Goal: Register for event/course

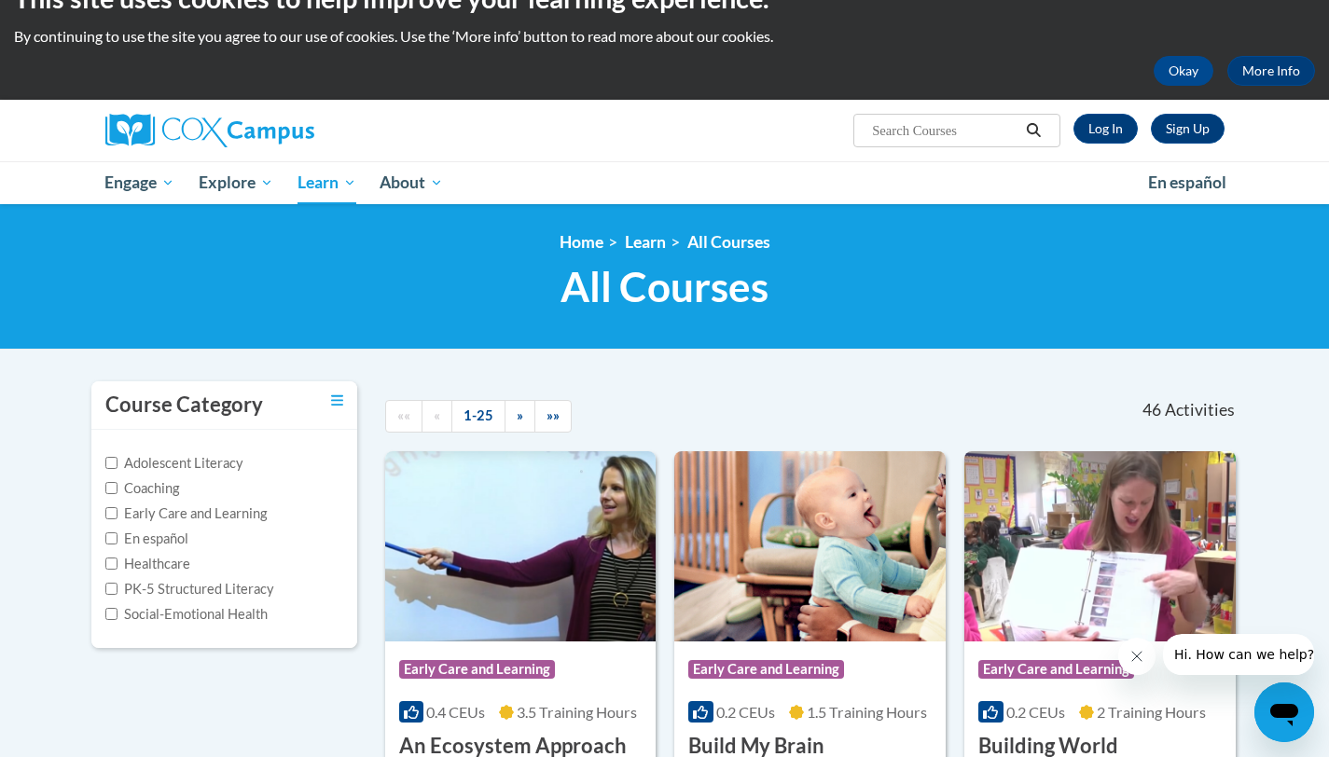
scroll to position [3, 0]
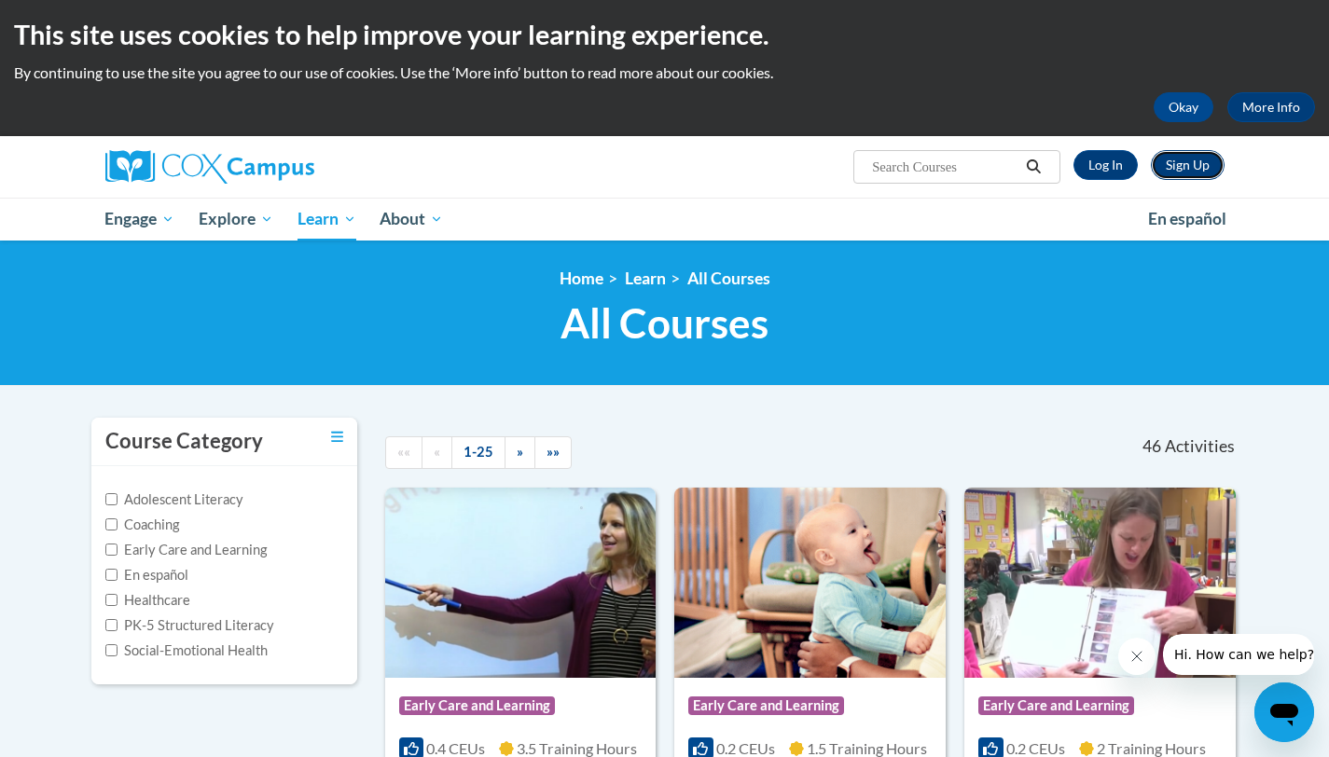
click at [1191, 164] on link "Sign Up" at bounding box center [1187, 165] width 74 height 30
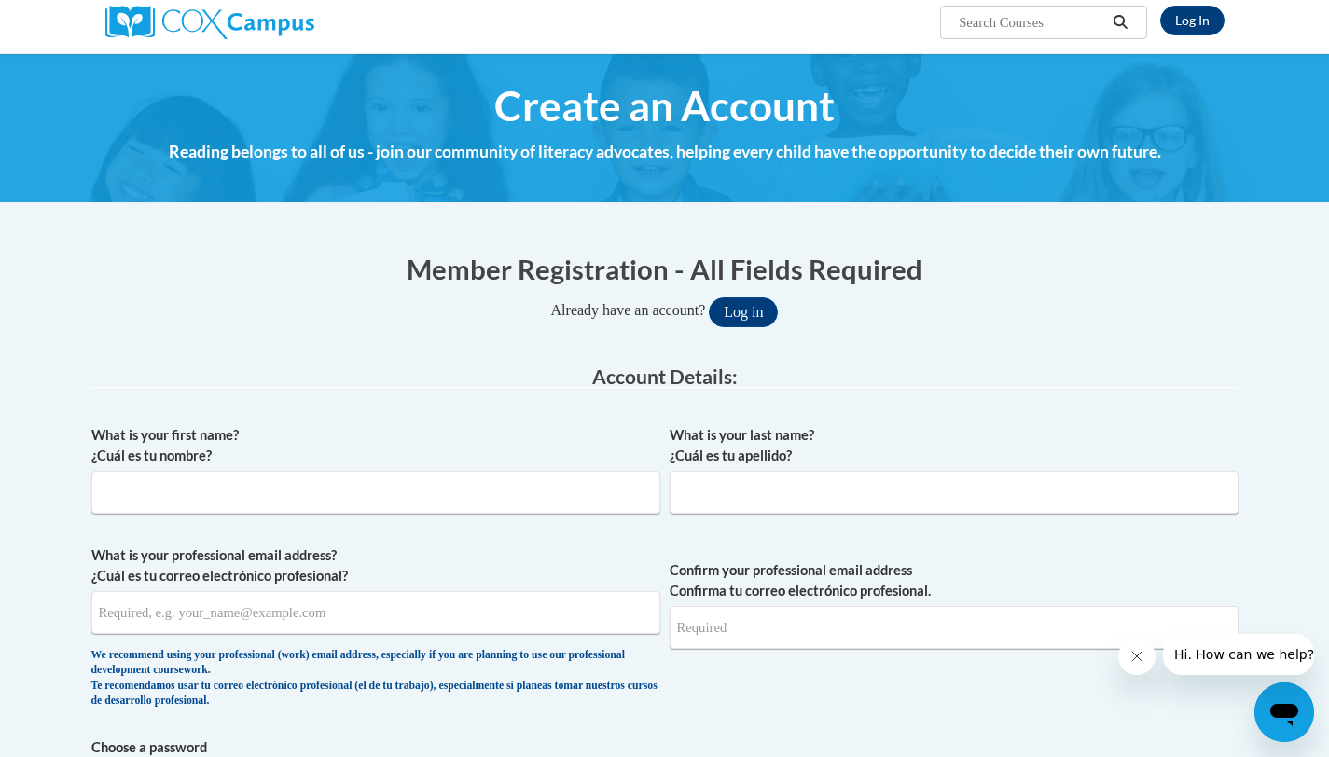
scroll to position [150, 0]
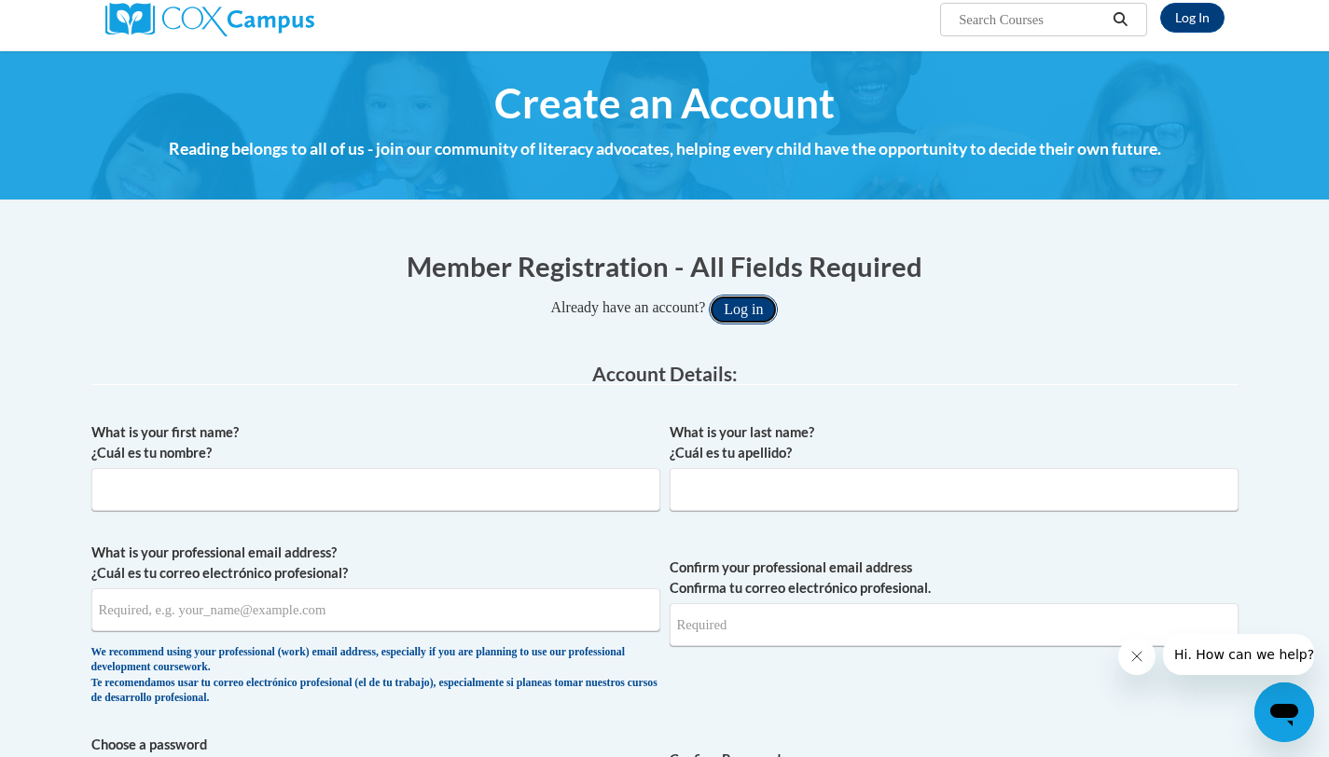
click at [750, 320] on button "Log in" at bounding box center [743, 310] width 69 height 30
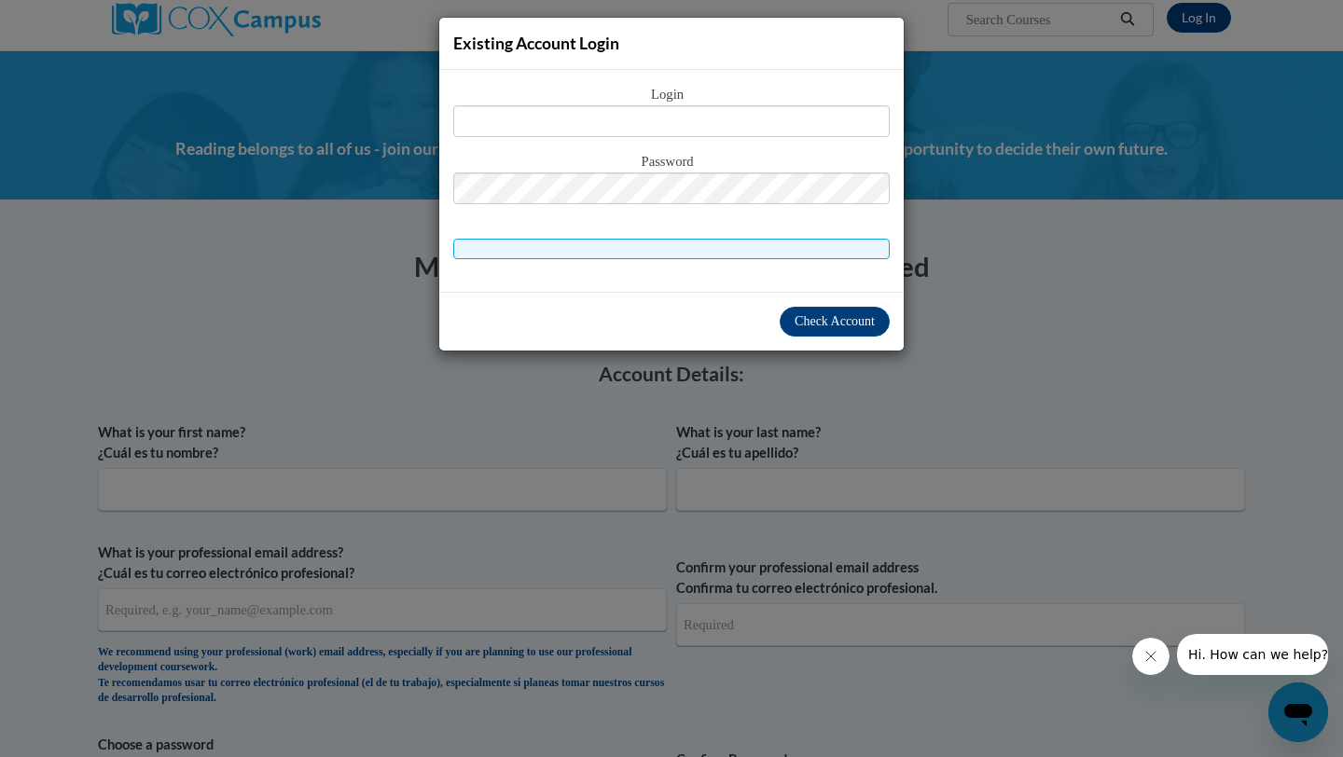
click at [927, 365] on div "Existing Account Login Login Password" at bounding box center [671, 378] width 1343 height 757
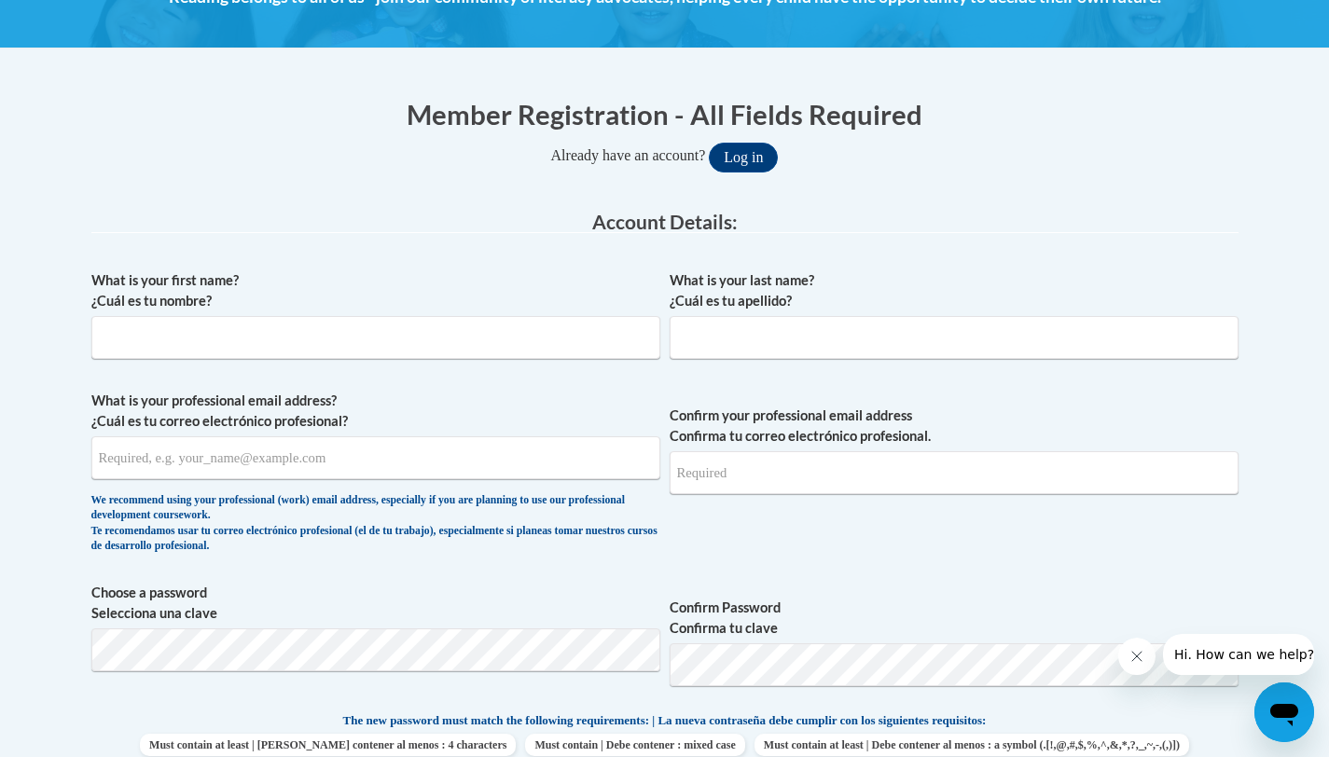
scroll to position [270, 0]
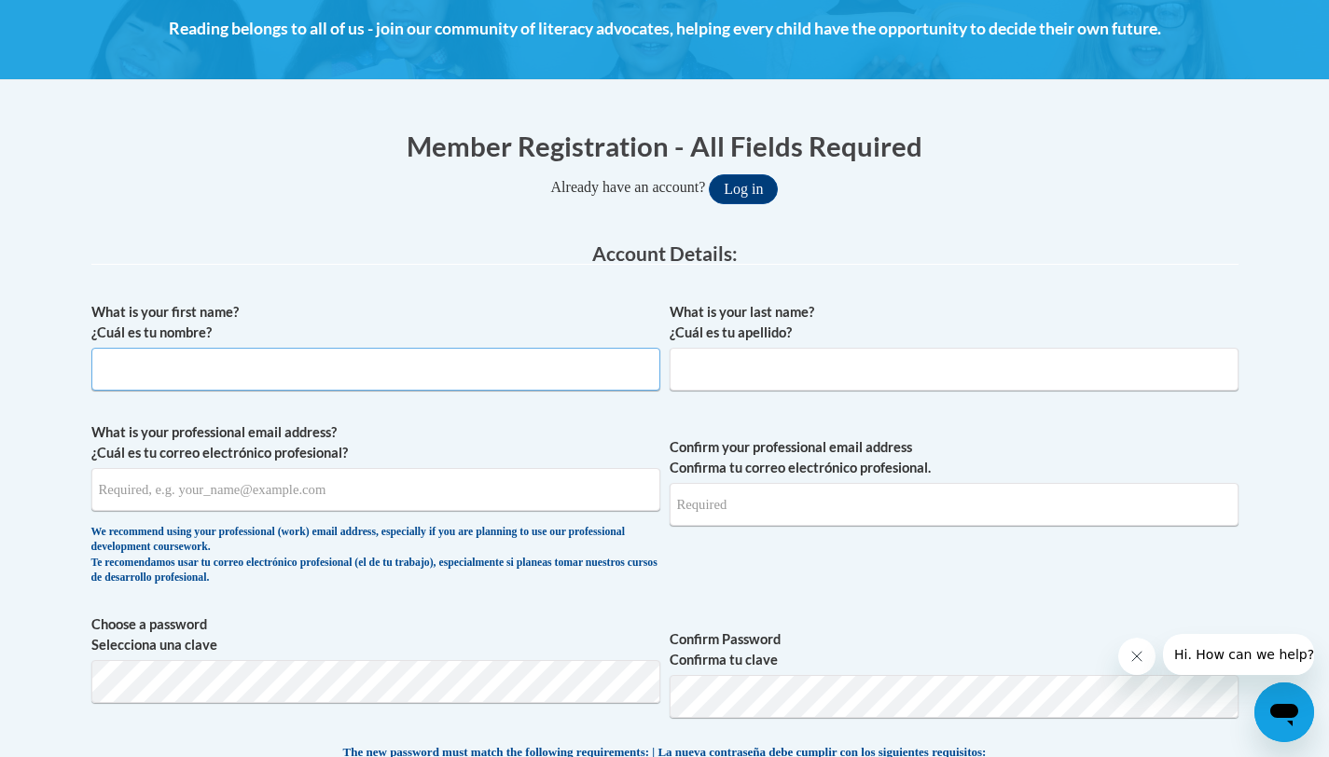
click at [552, 376] on input "What is your first name? ¿Cuál es tu nombre?" at bounding box center [375, 369] width 569 height 43
type input "Destiny"
type input "West"
click at [358, 494] on input "What is your professional email address? ¿Cuál es tu correo electrónico profesi…" at bounding box center [375, 489] width 569 height 43
type input "destiny.west@dcssga.org"
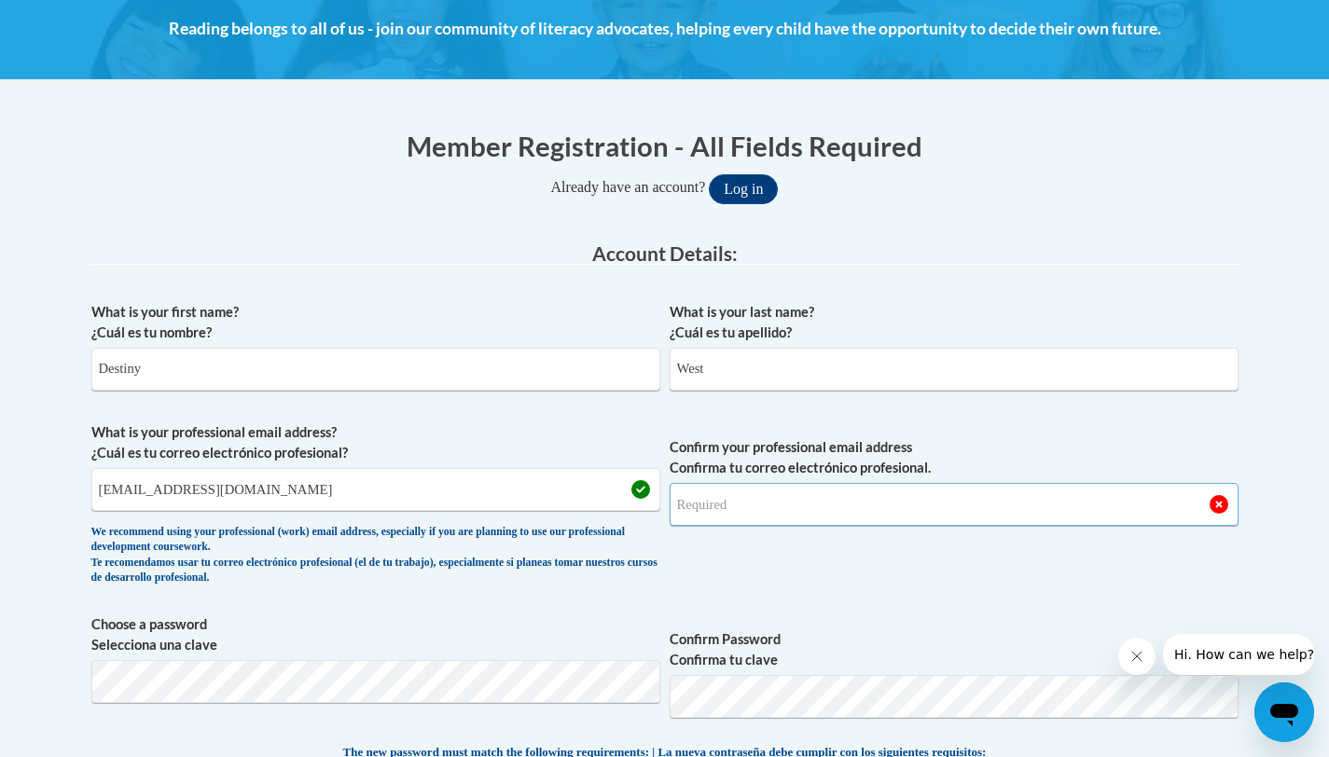
click at [780, 496] on input "Confirm your professional email address Confirma tu correo electrónico profesio…" at bounding box center [953, 504] width 569 height 43
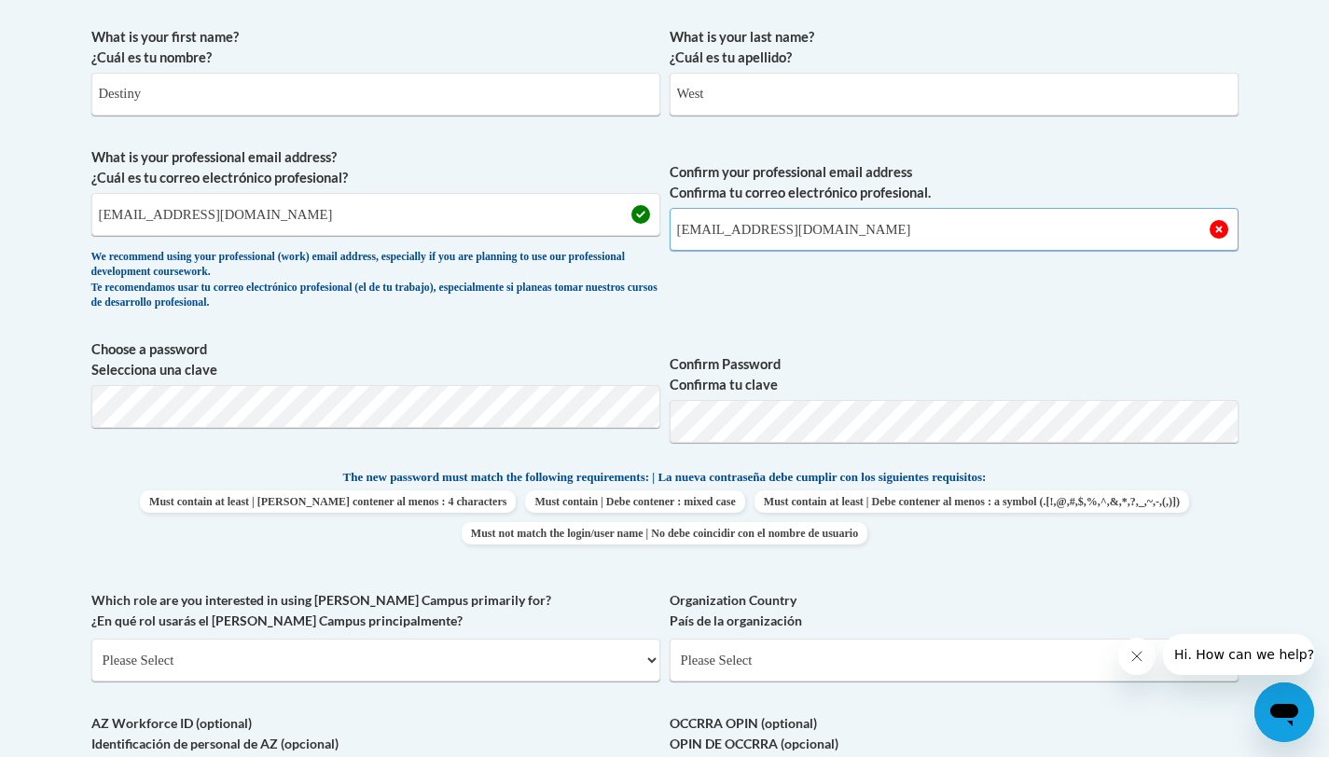
scroll to position [550, 0]
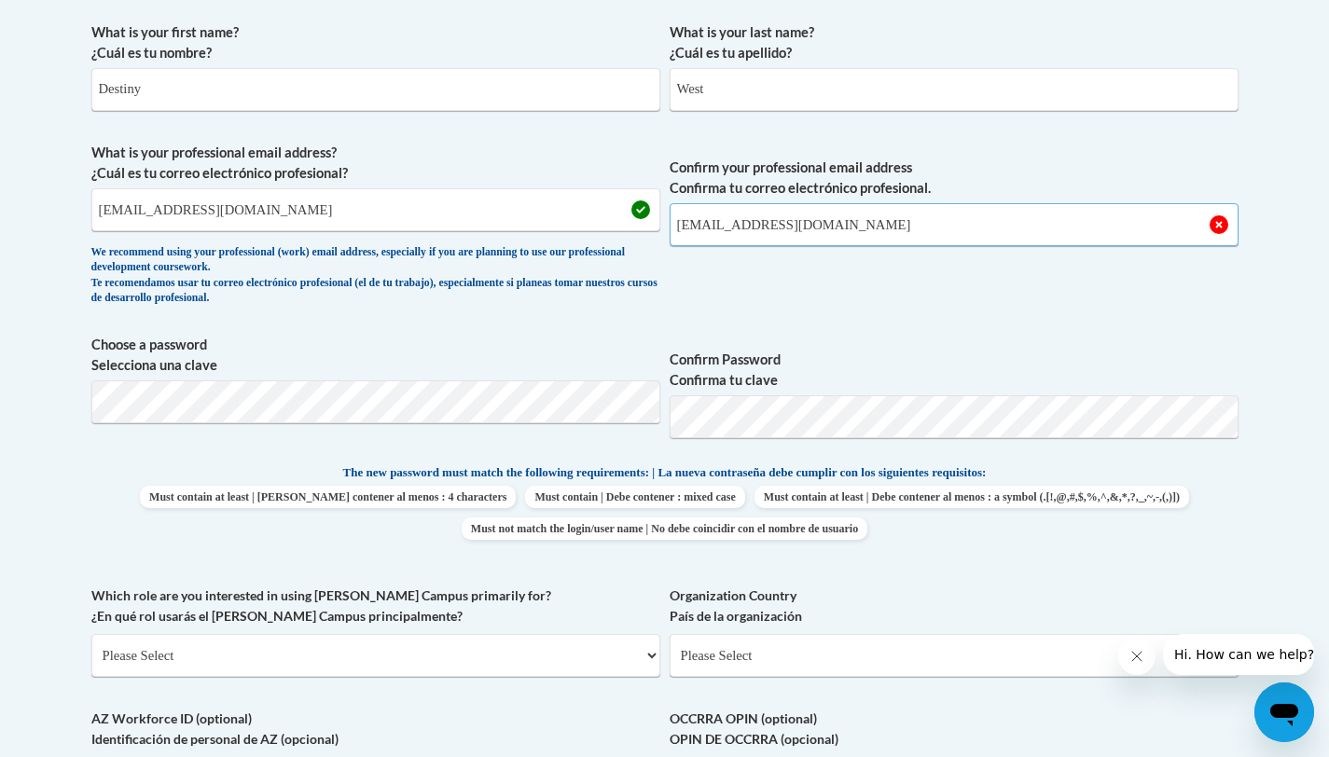
type input "destiny.west@dcssga.org"
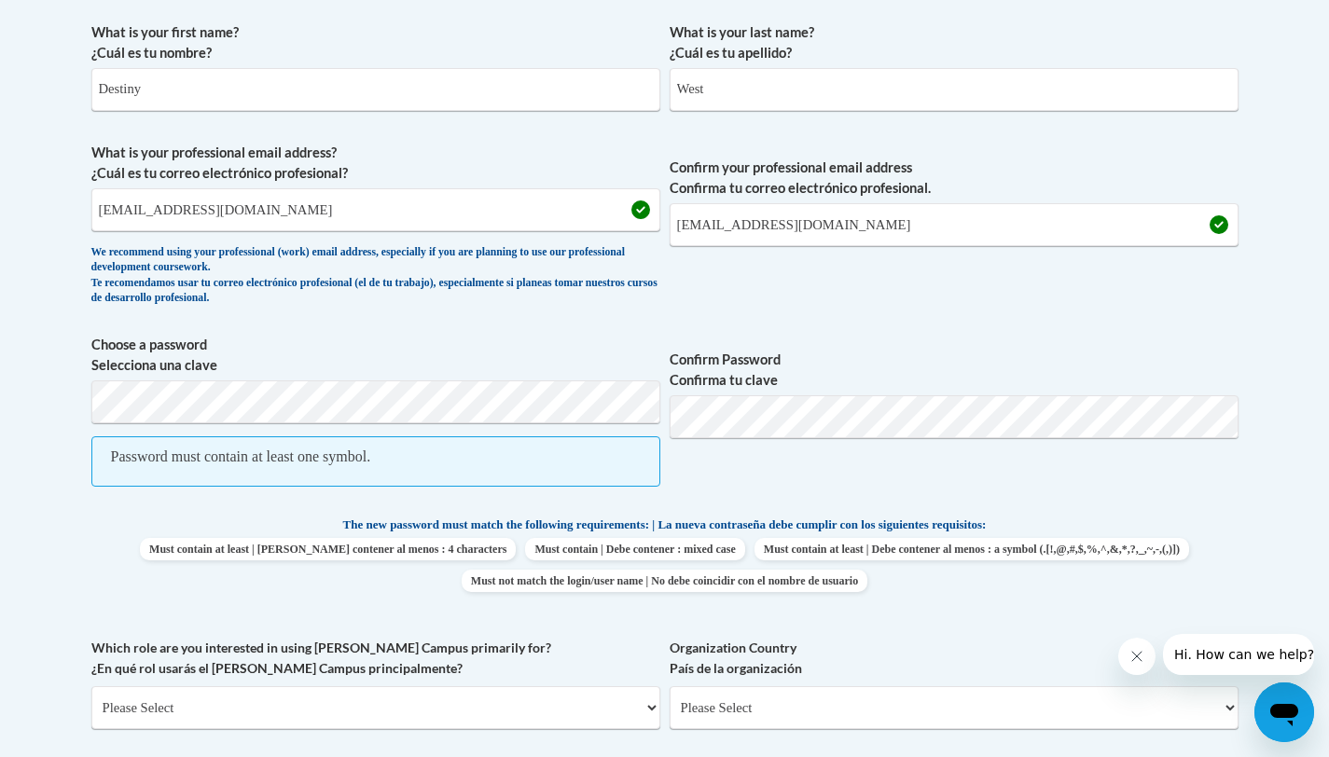
click at [765, 445] on span "Confirm Password Confirma tu clave" at bounding box center [953, 421] width 569 height 172
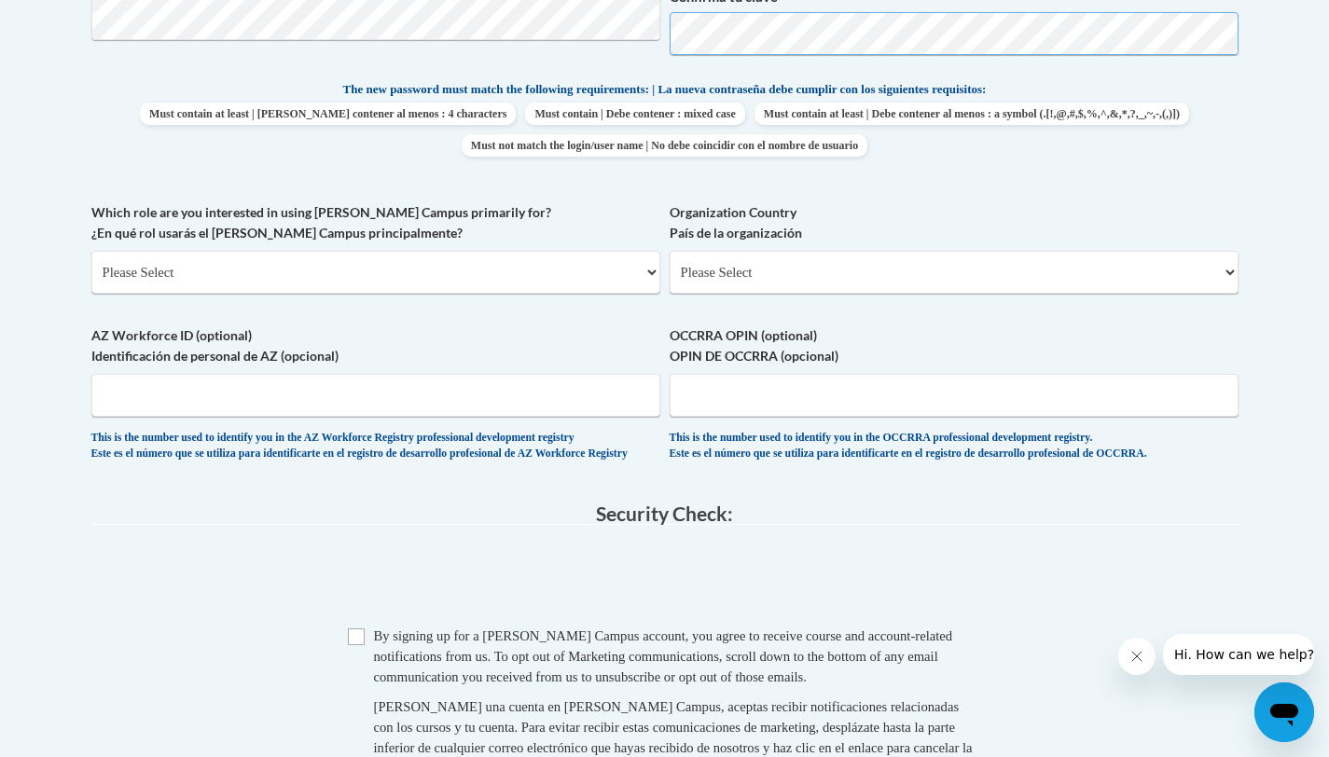
scroll to position [934, 0]
click at [535, 260] on select "Please Select College/University | Colegio/Universidad Community/Nonprofit Part…" at bounding box center [375, 271] width 569 height 43
select select "5a18ea06-2b54-4451-96f2-d152daf9eac5"
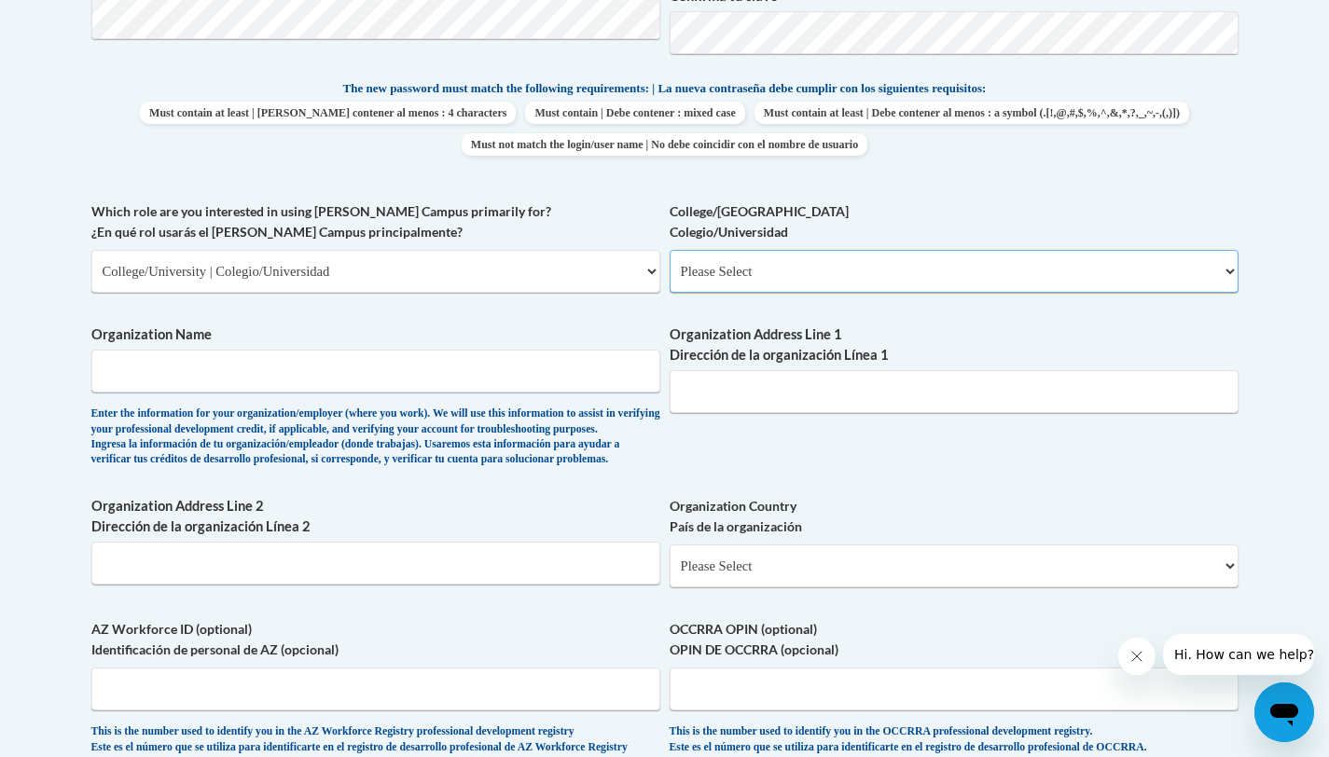
click at [727, 280] on select "Please Select College/University Staff | Empleado universitario College/Univers…" at bounding box center [953, 271] width 569 height 43
select select "99b32b07-cffc-426c-8bf6-0cd77760d84b"
click at [456, 388] on input "Organization Name" at bounding box center [375, 371] width 569 height 43
type input "University of West Georgia"
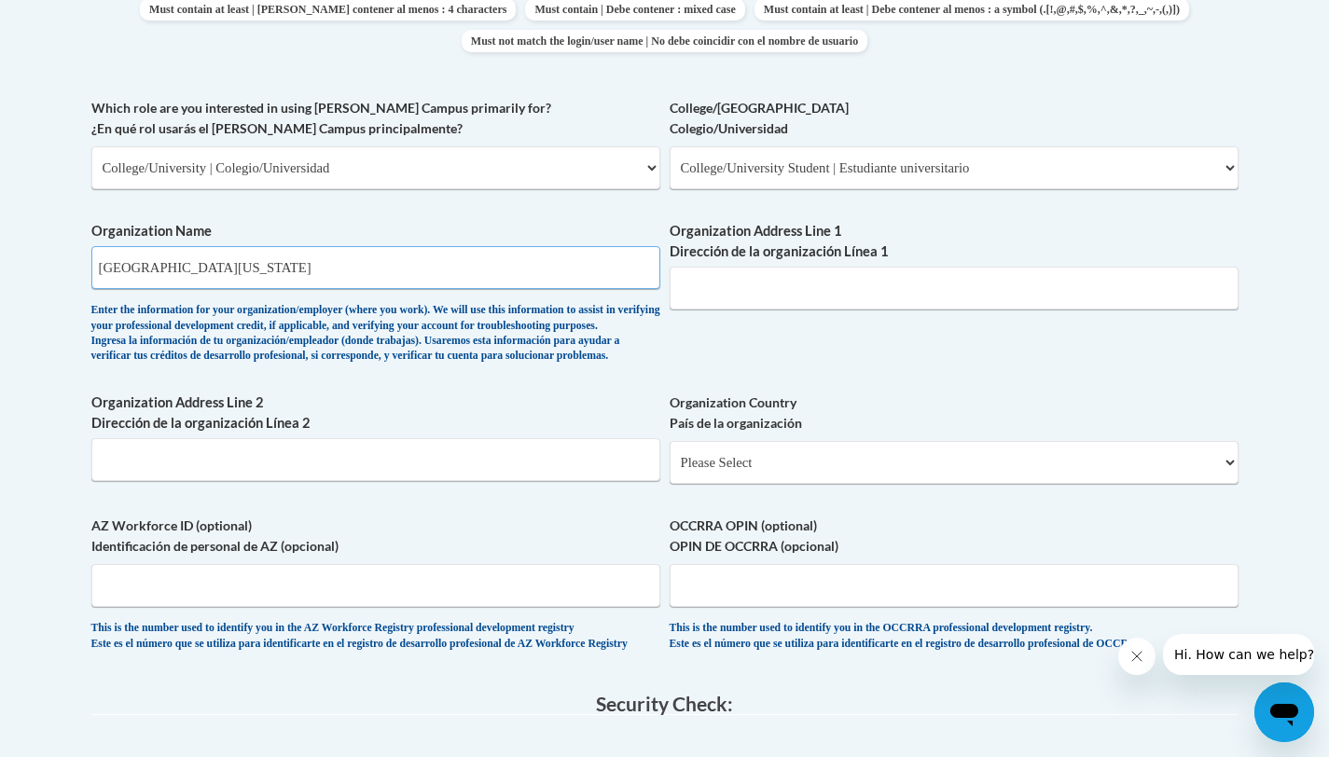
scroll to position [1040, 0]
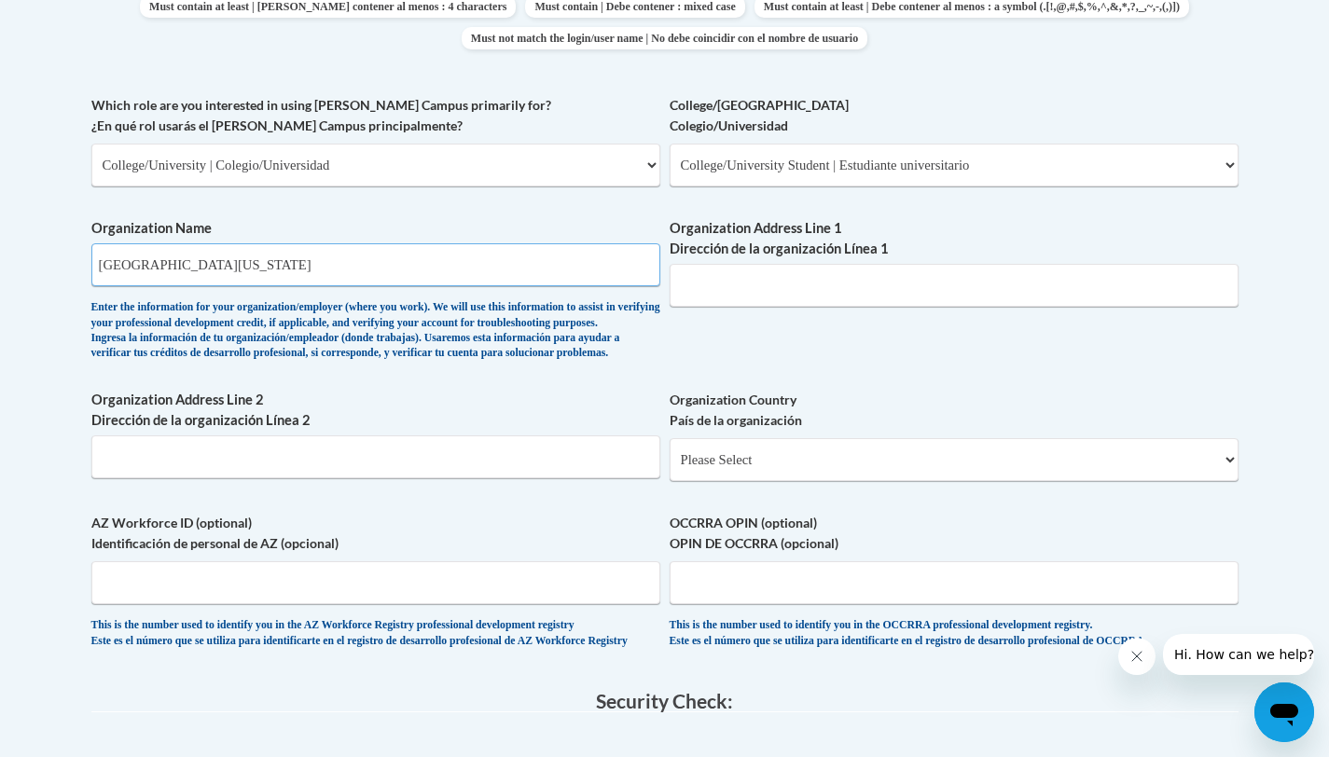
drag, startPoint x: 300, startPoint y: 258, endPoint x: 80, endPoint y: 252, distance: 220.1
click at [80, 252] on div "Member Registration - All Fields Required Already have an account? Log in Prefe…" at bounding box center [664, 213] width 1175 height 1750
type input "Douglas County Schools"
click at [792, 282] on input "Organization Address Line 1 Dirección de la organización Línea 1" at bounding box center [953, 285] width 569 height 43
paste input "11490 Veterans Memorial Hwy"
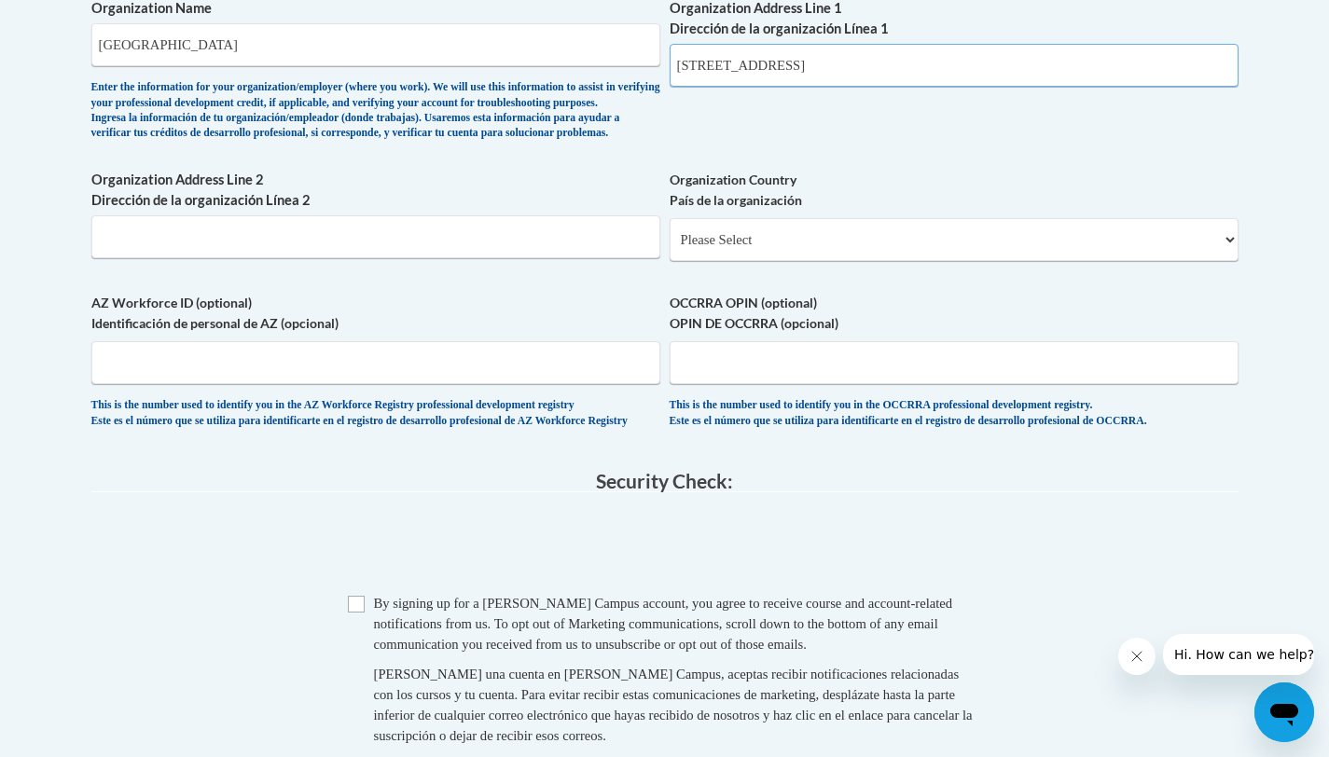
scroll to position [1335, 0]
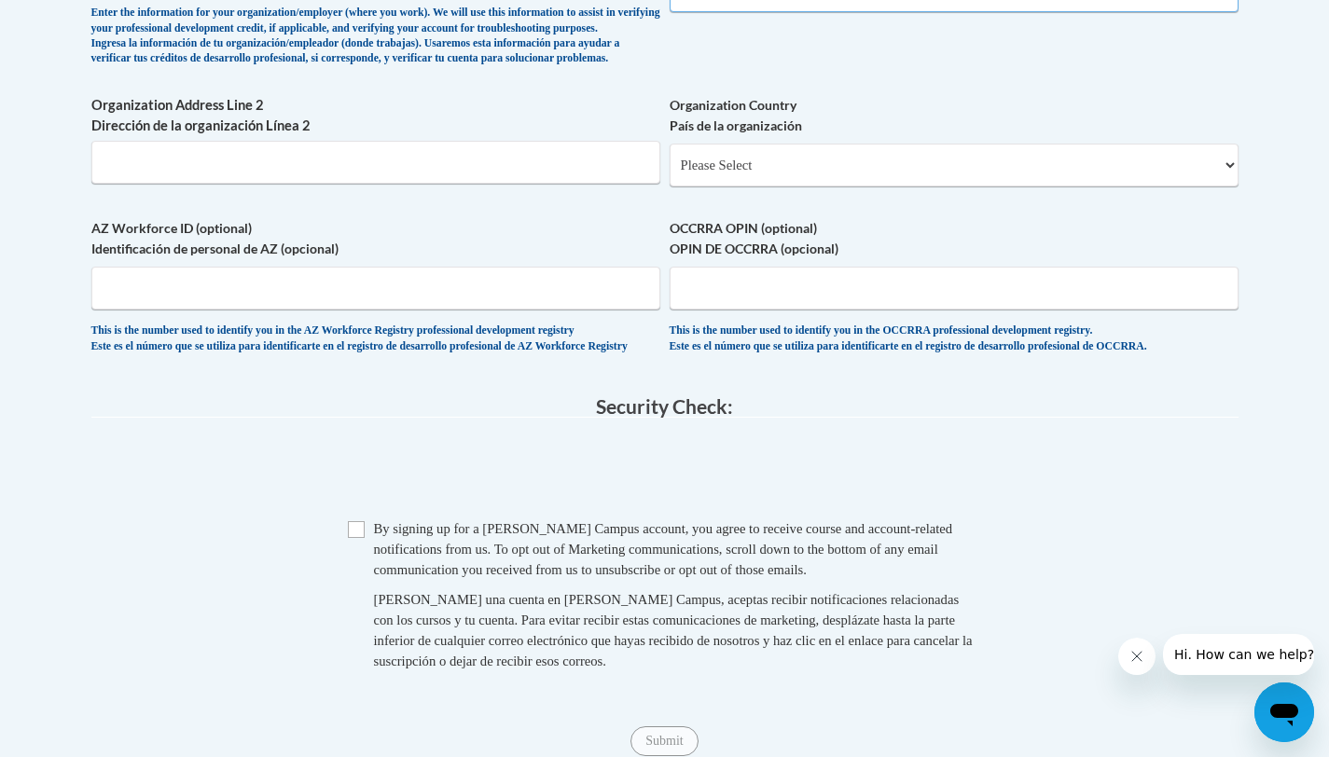
type input "11490 Veterans Memorial Hwy"
click at [813, 183] on select "Please Select United States | Estados Unidos Outside of the United States | Fue…" at bounding box center [953, 165] width 569 height 43
select select "ad49bcad-a171-4b2e-b99c-48b446064914"
select select
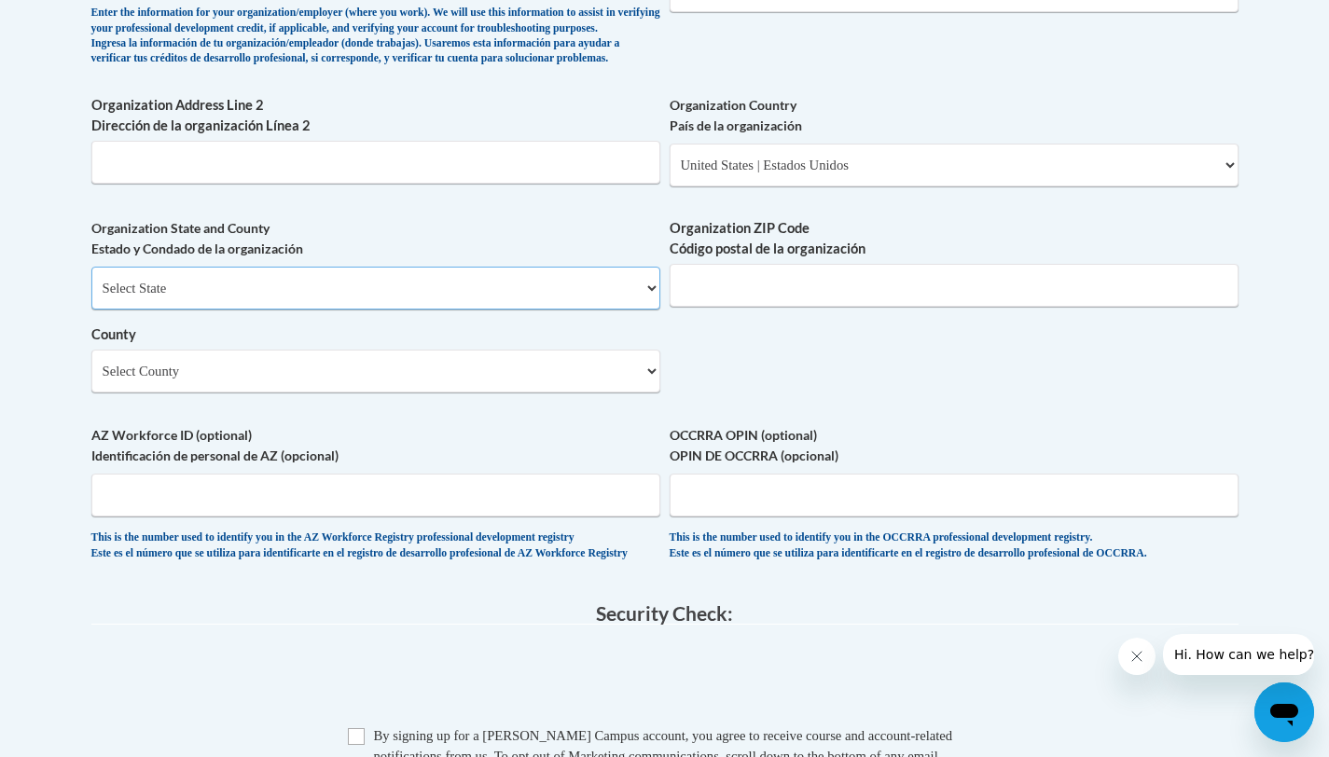
click at [450, 310] on select "Select State Alabama Alaska Arizona Arkansas California Colorado Connecticut De…" at bounding box center [375, 288] width 569 height 43
select select "Georgia"
click at [703, 307] on input "Organization ZIP Code Código postal de la organización" at bounding box center [953, 285] width 569 height 43
type input "30134"
click at [172, 392] on select "Select County Appling Atkinson Bacon Baker Baldwin Banks Barrow Bartow Ben Hill…" at bounding box center [375, 371] width 569 height 43
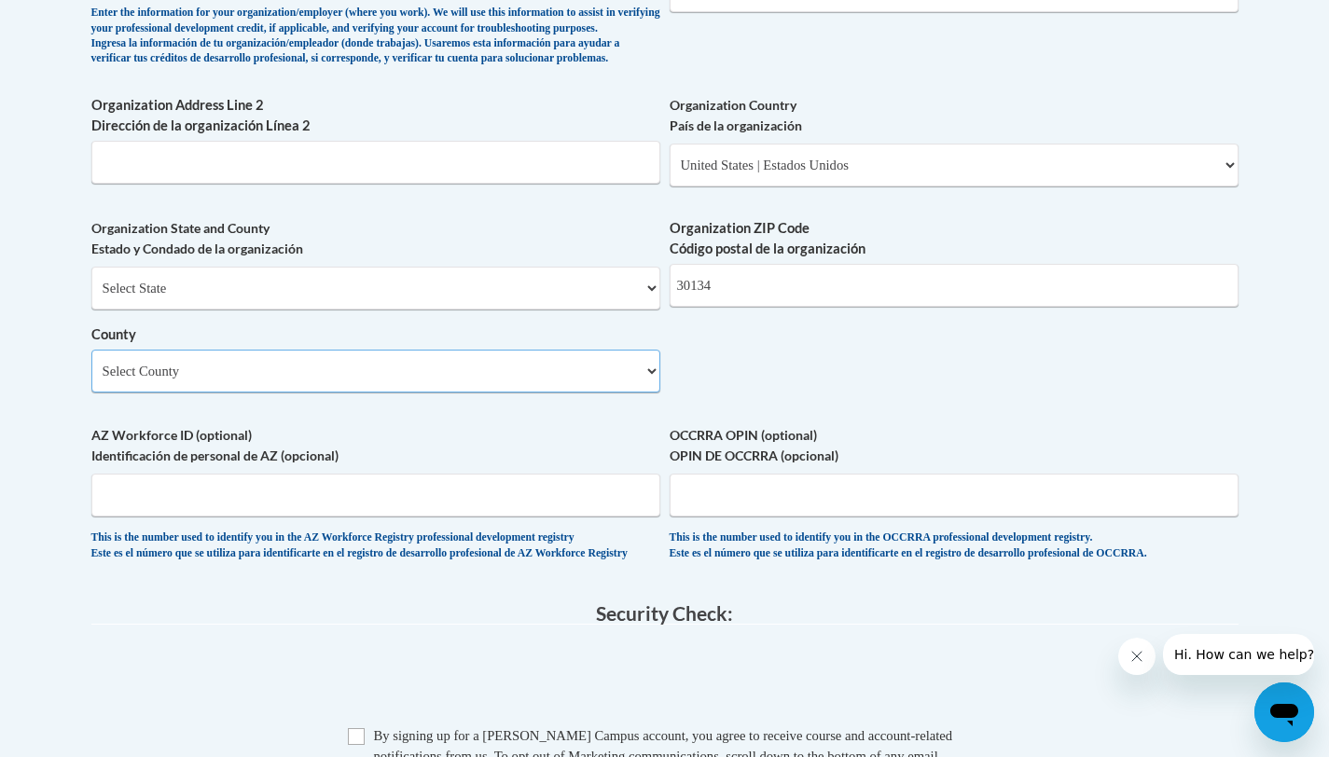
select select "Douglas"
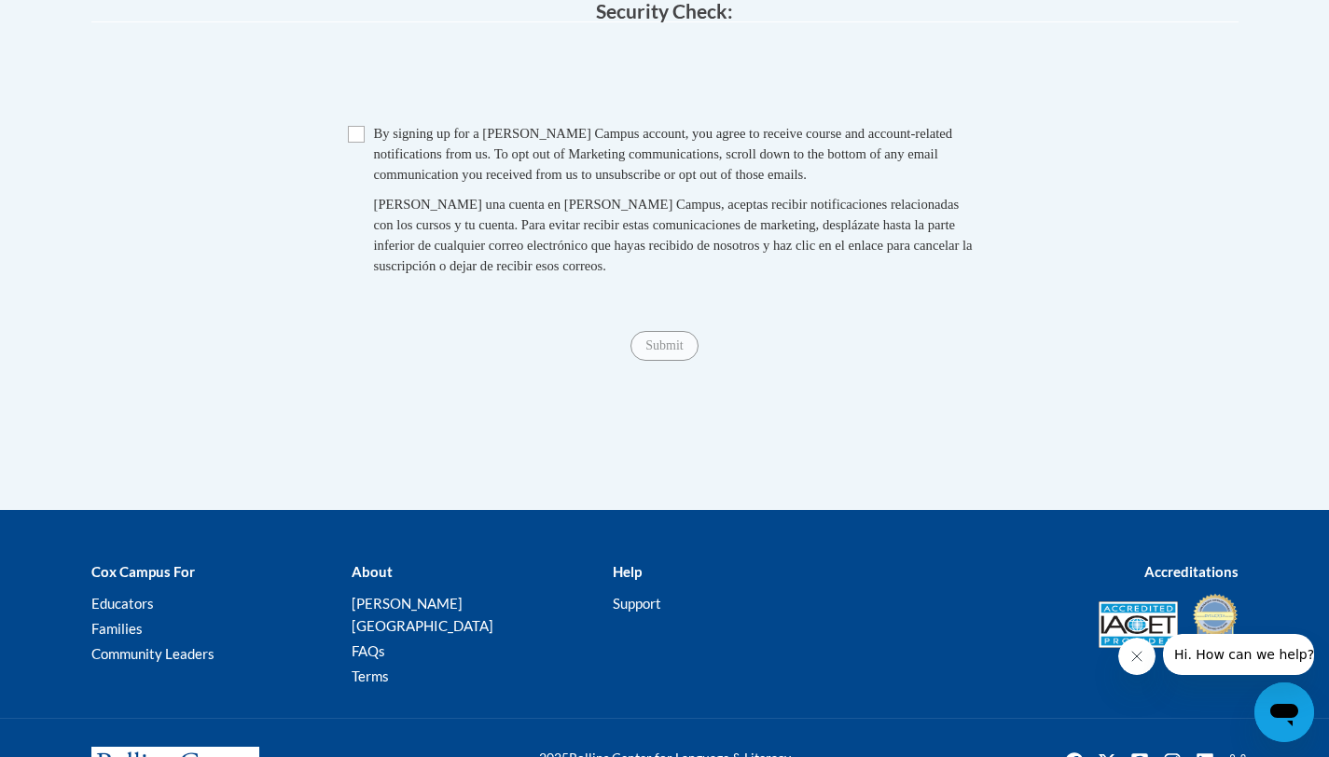
scroll to position [1975, 0]
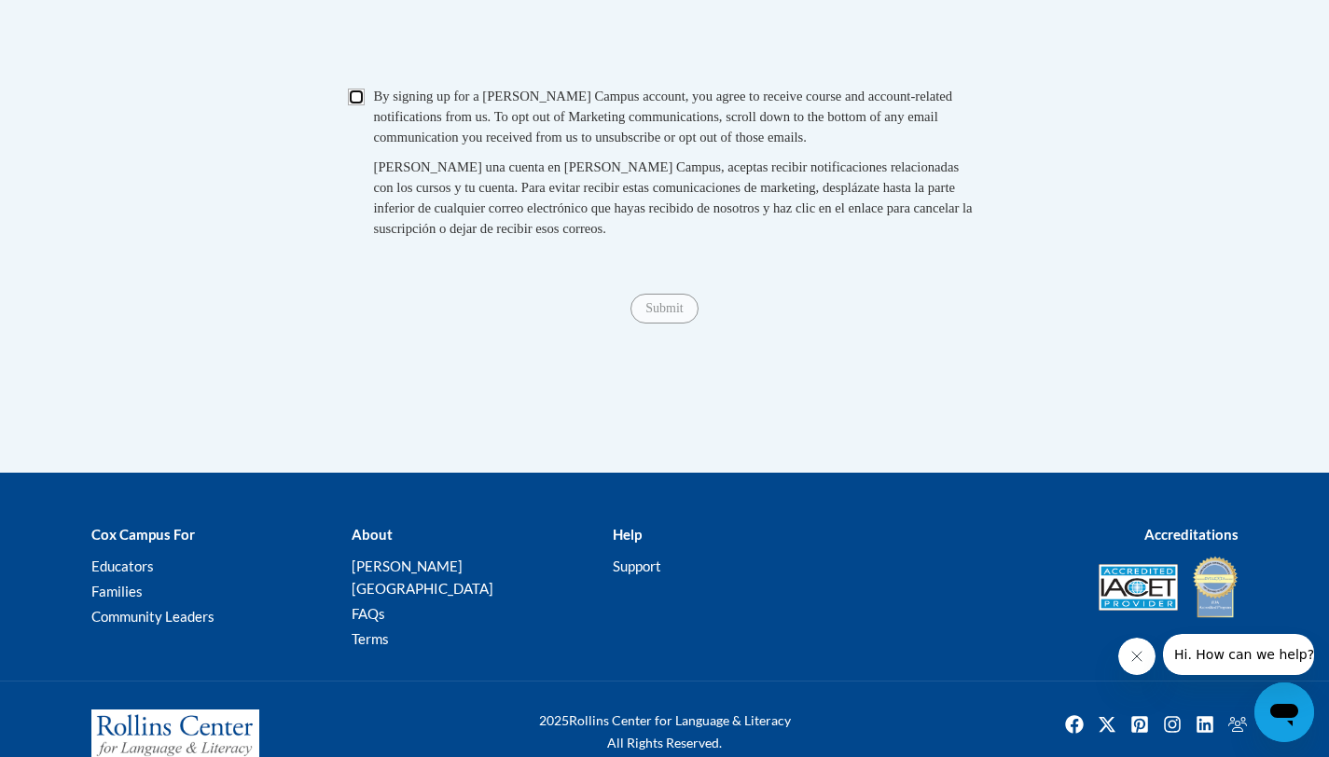
click at [355, 105] on input "Checkbox" at bounding box center [356, 97] width 17 height 17
checkbox input "true"
click at [646, 324] on input "Submit" at bounding box center [663, 309] width 67 height 30
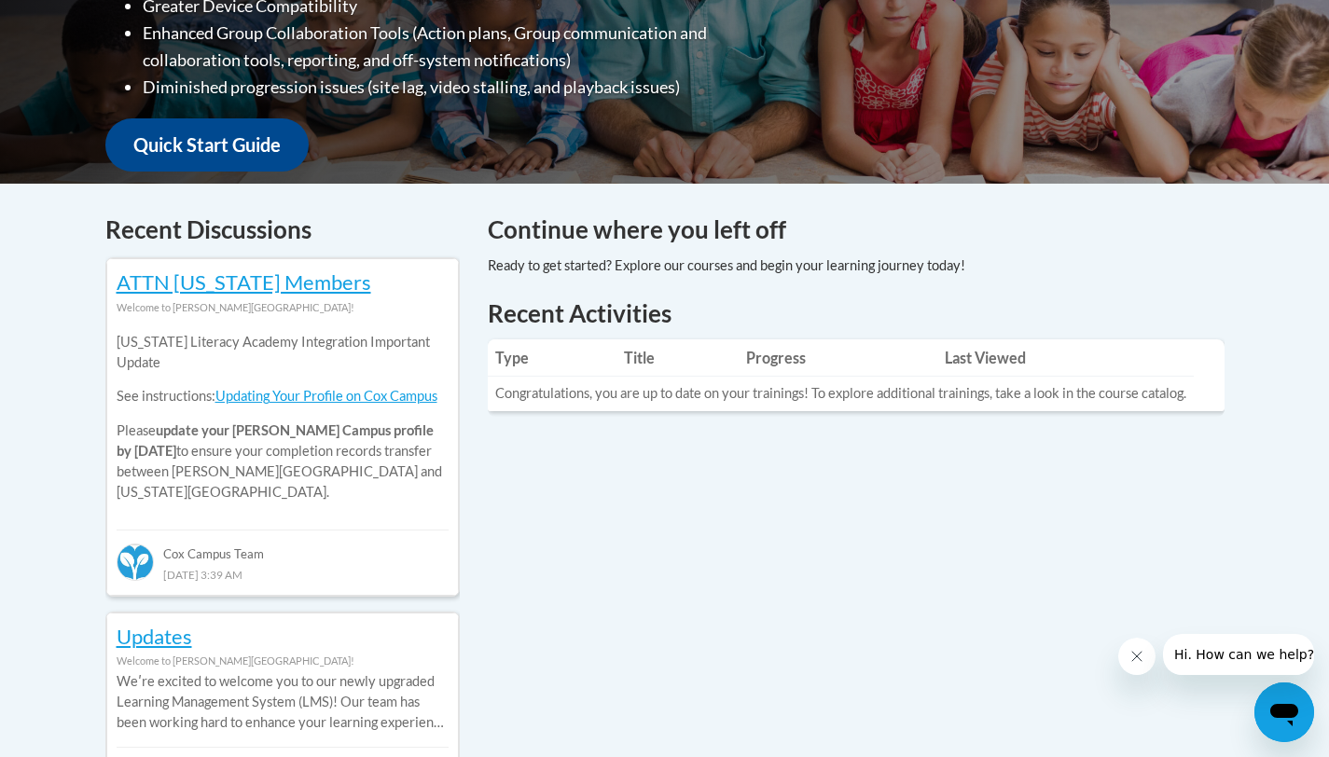
scroll to position [619, 0]
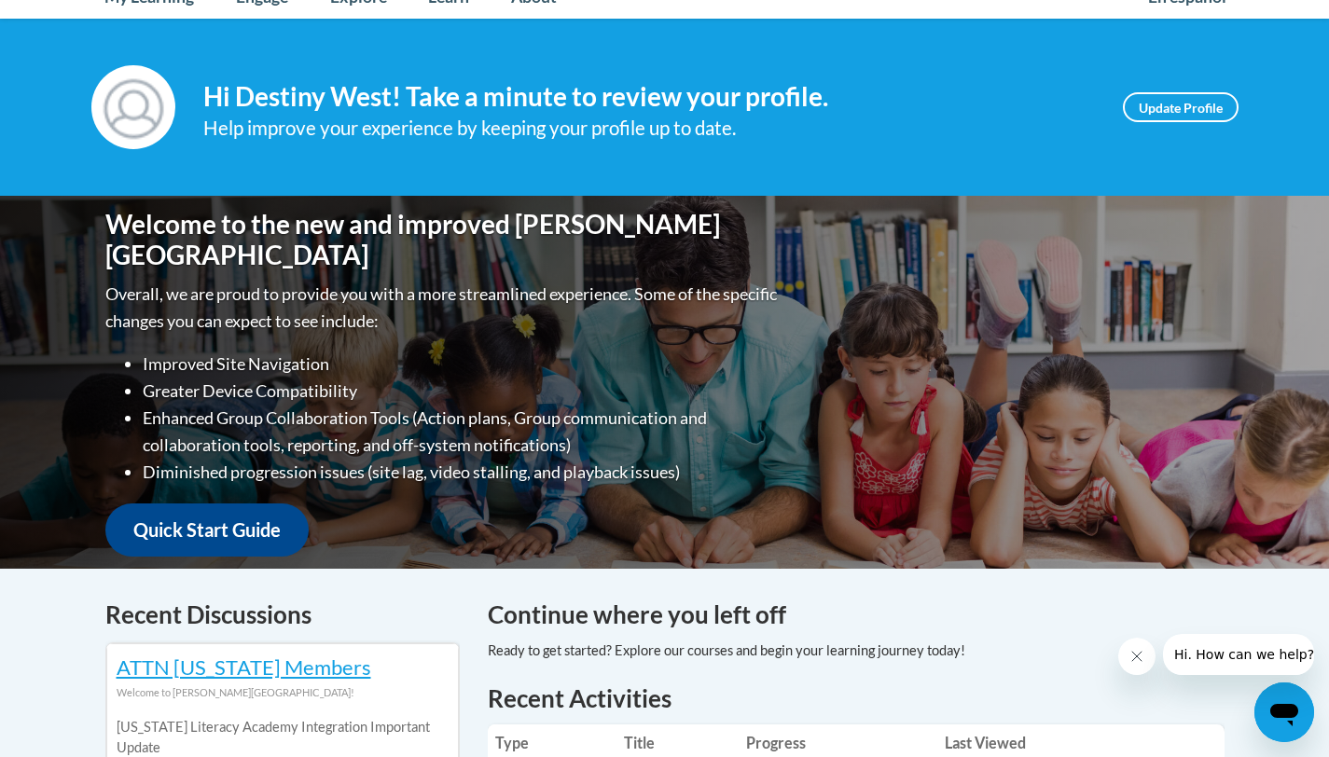
scroll to position [0, 0]
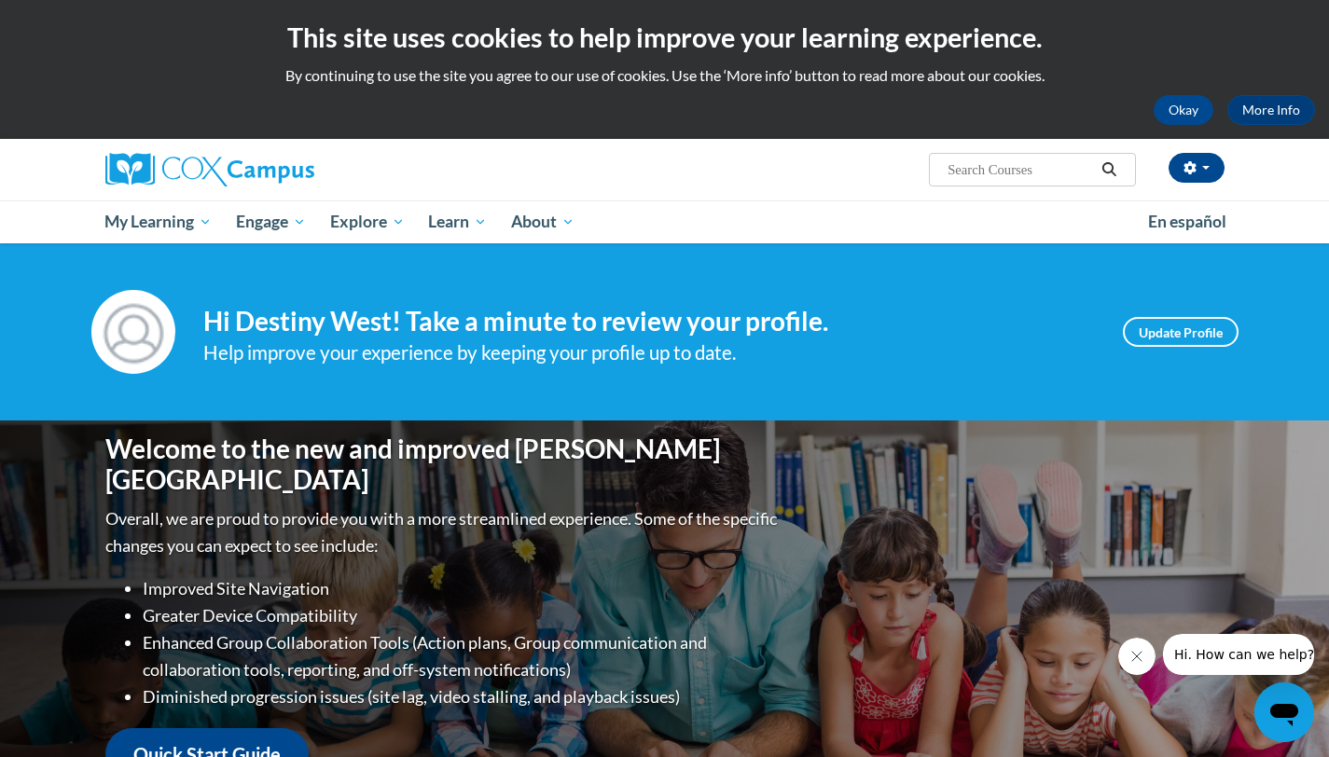
click at [1027, 171] on input "Search..." at bounding box center [1019, 169] width 149 height 22
type input "oral language"
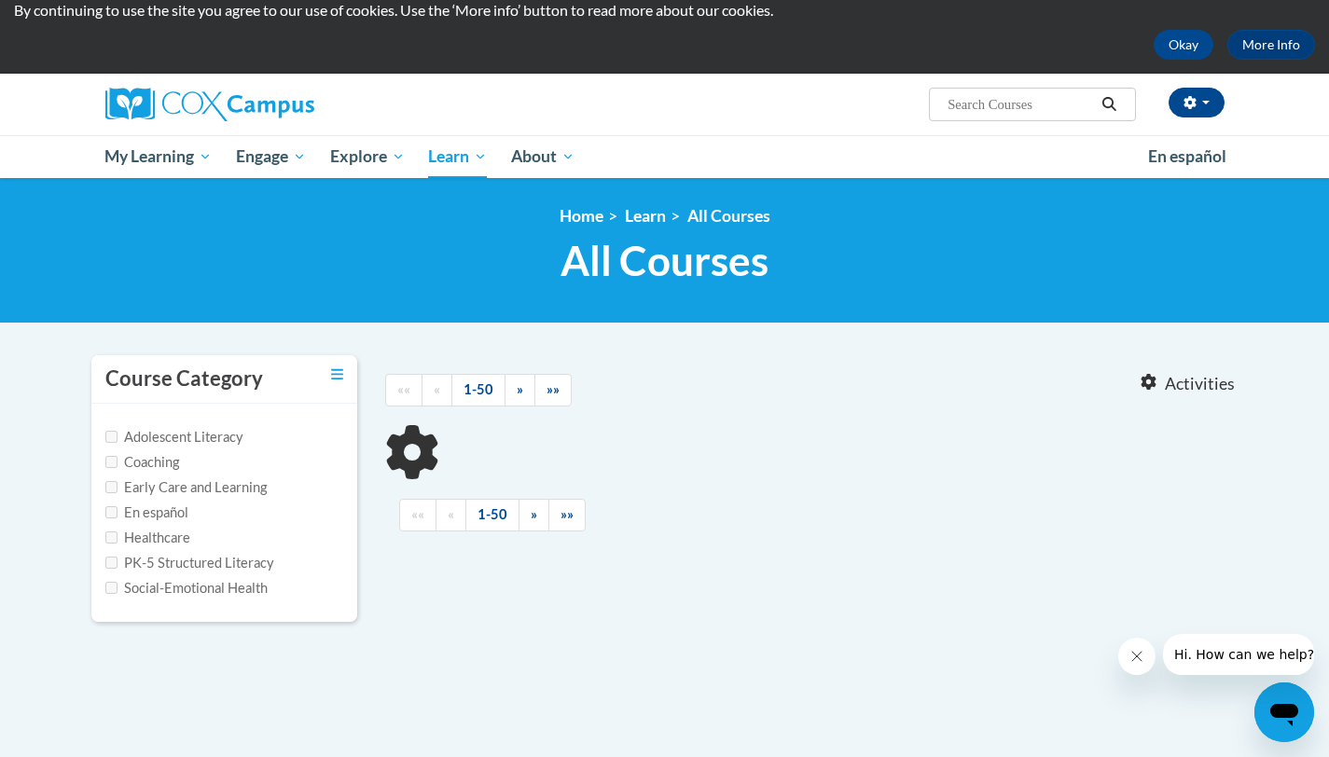
type input "oral language"
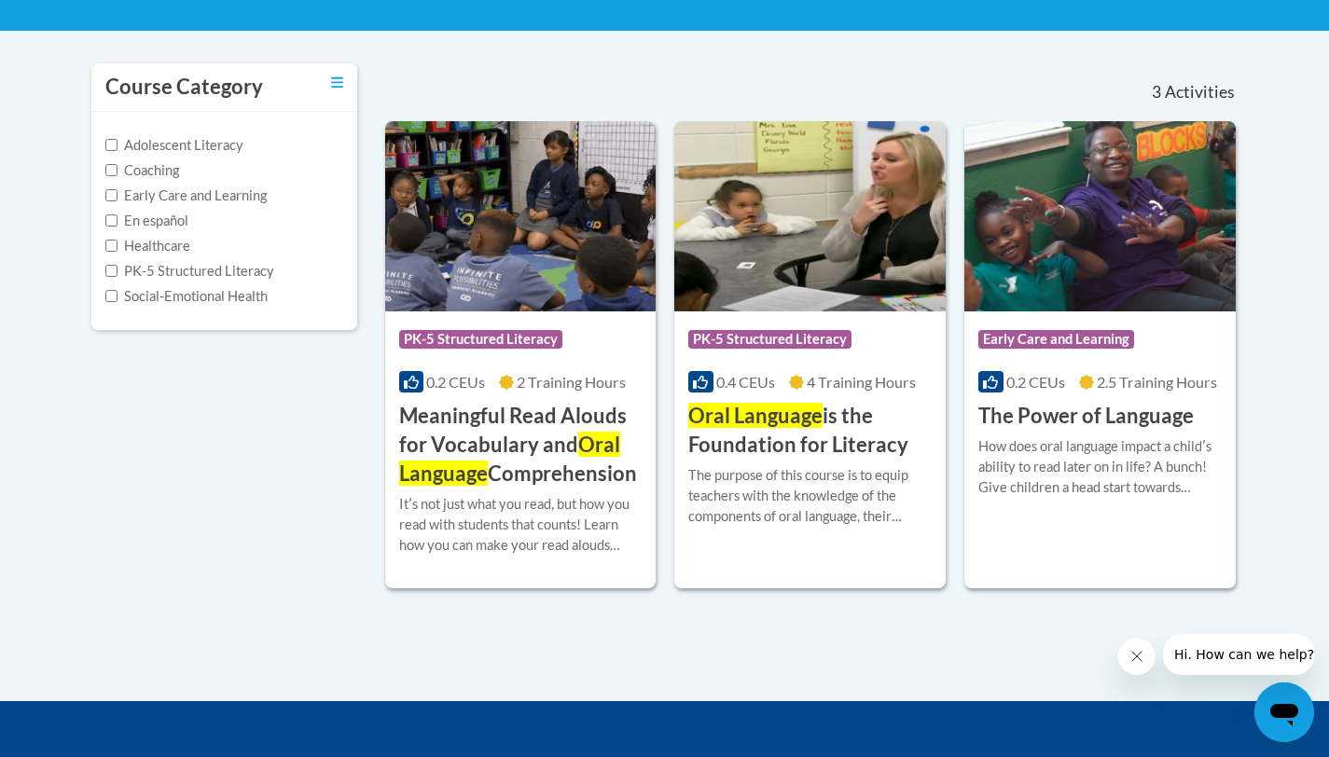
scroll to position [358, 0]
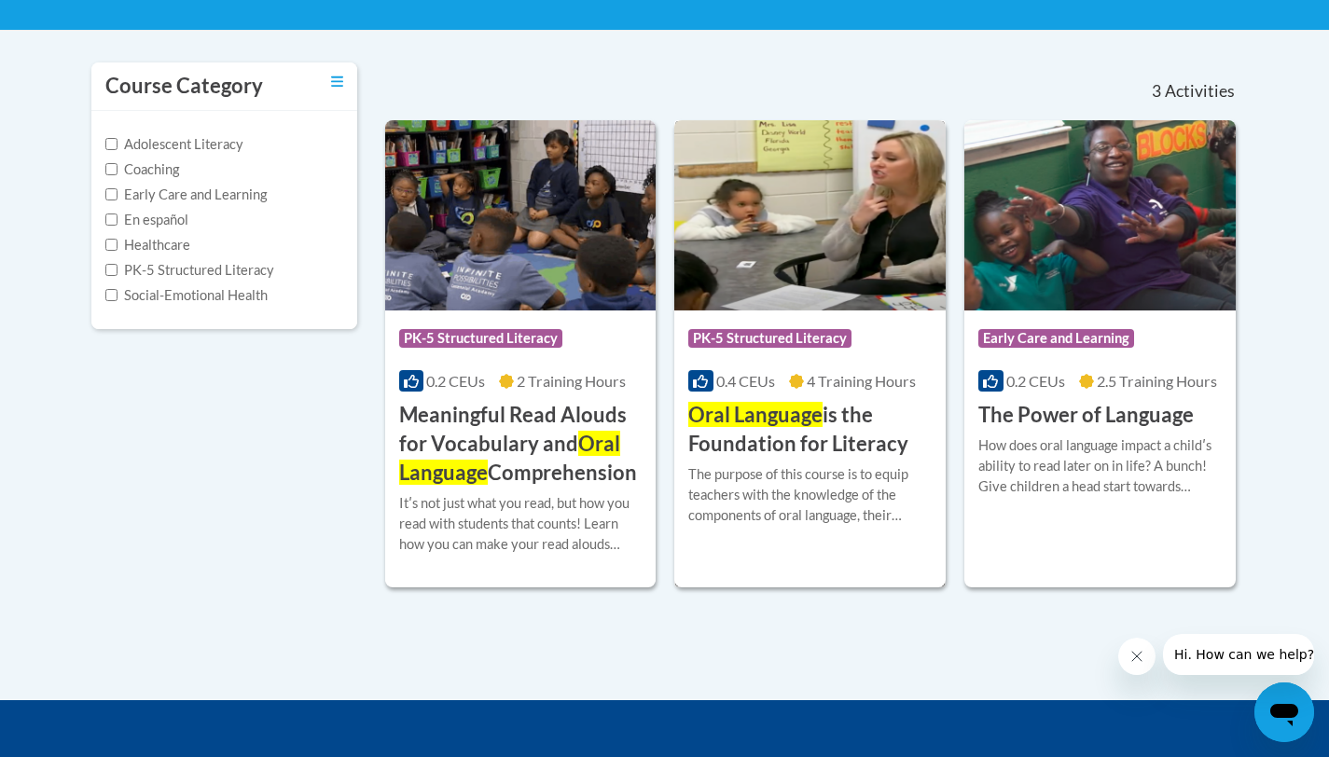
click at [879, 438] on h3 "Oral Language is the Foundation for Literacy" at bounding box center [809, 430] width 243 height 58
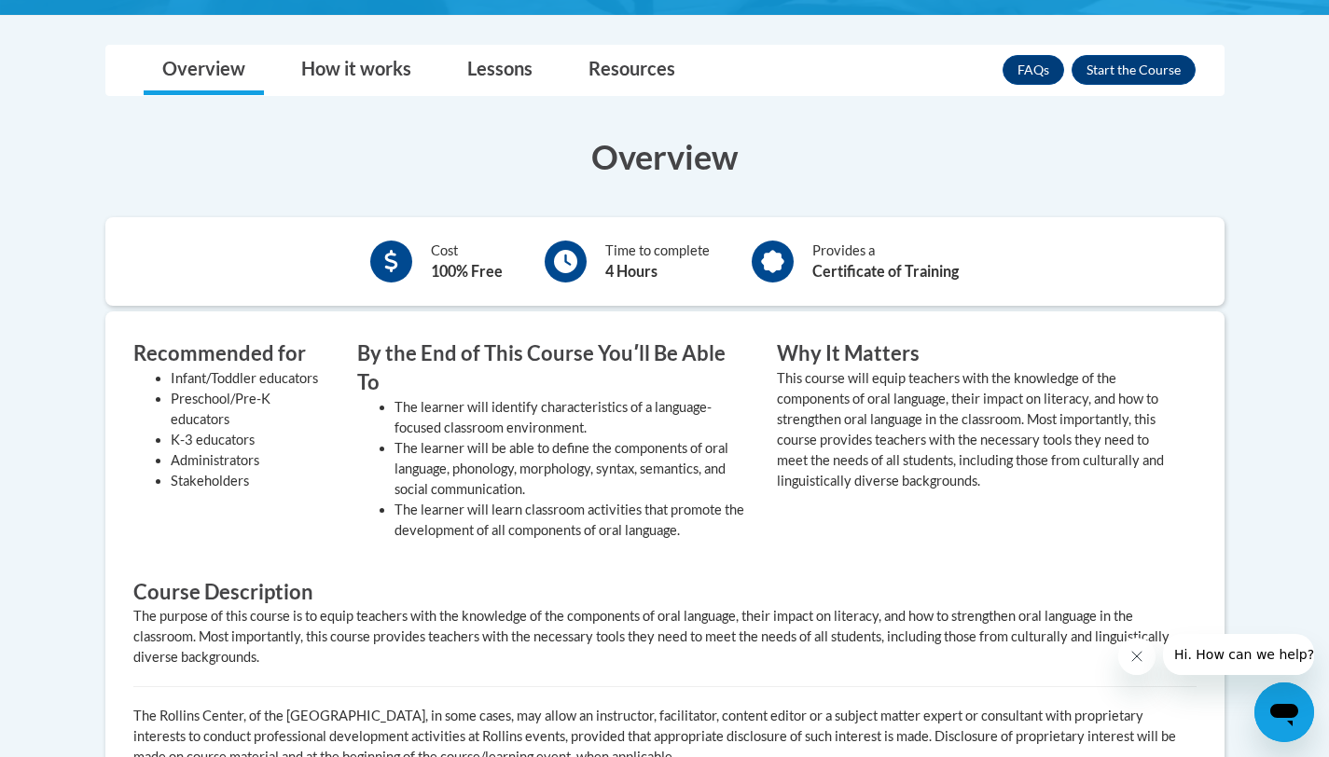
scroll to position [395, 0]
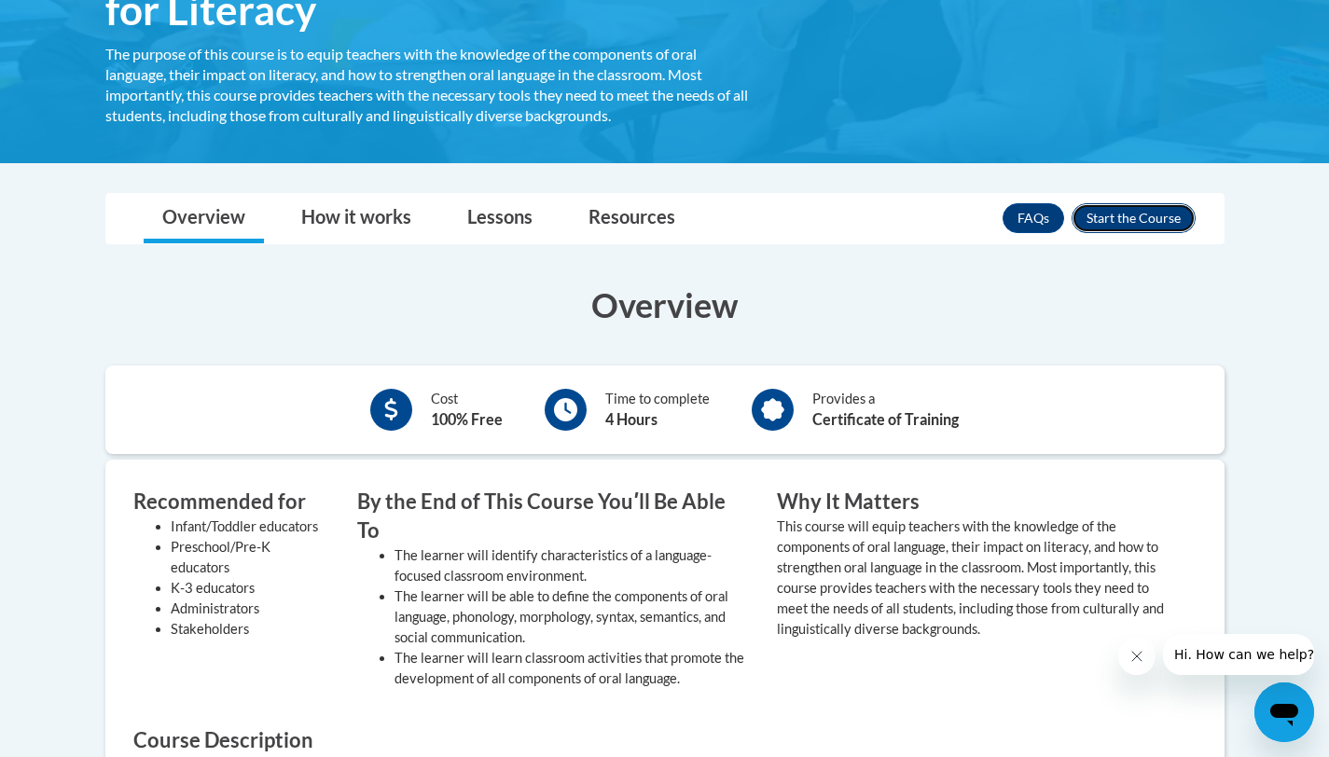
click at [1107, 228] on button "Enroll" at bounding box center [1133, 218] width 124 height 30
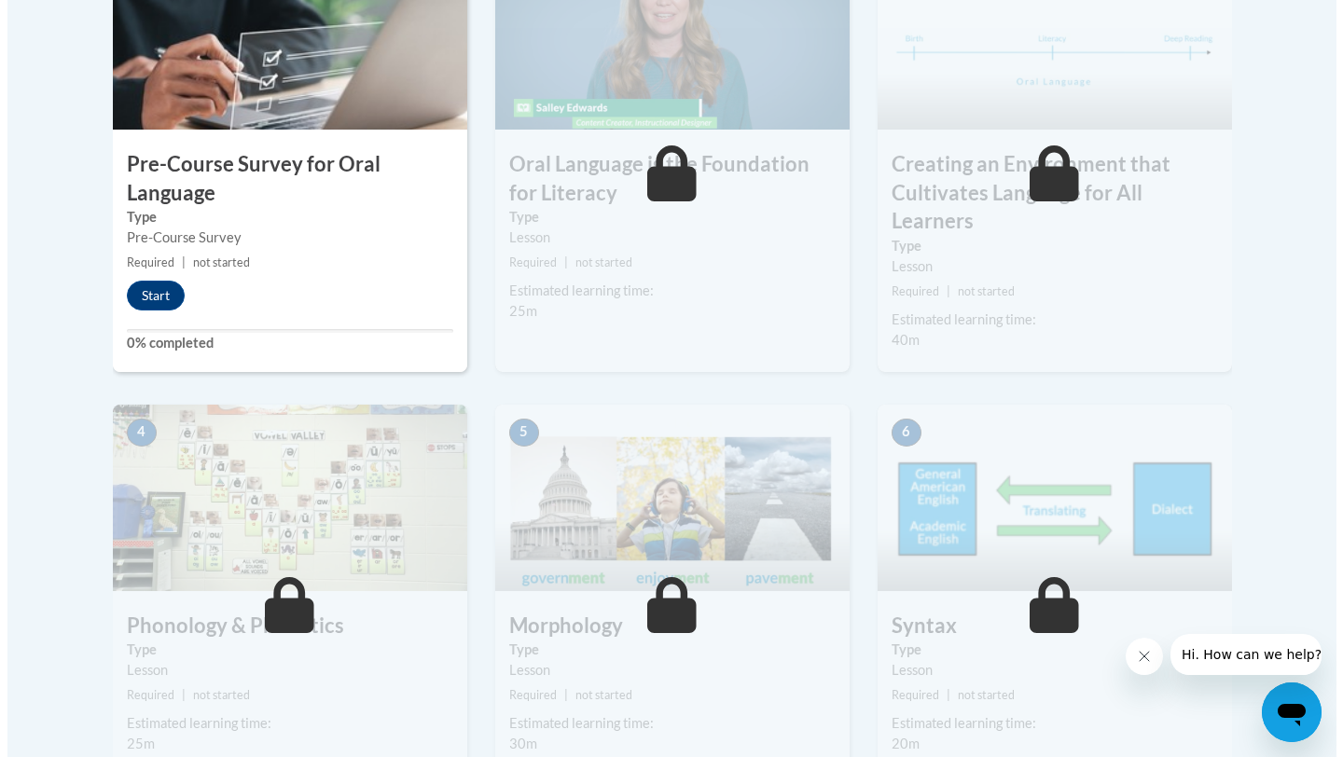
scroll to position [542, 0]
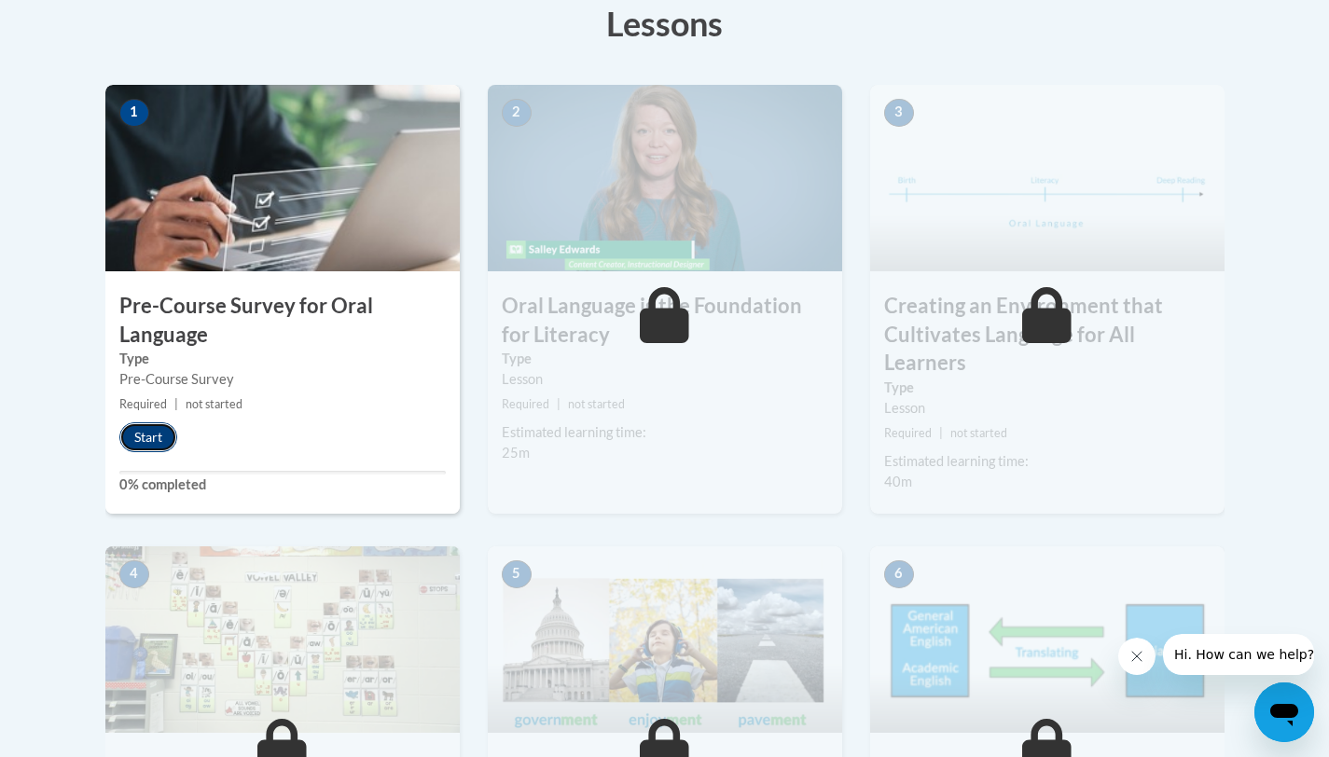
click at [148, 428] on button "Start" at bounding box center [148, 437] width 58 height 30
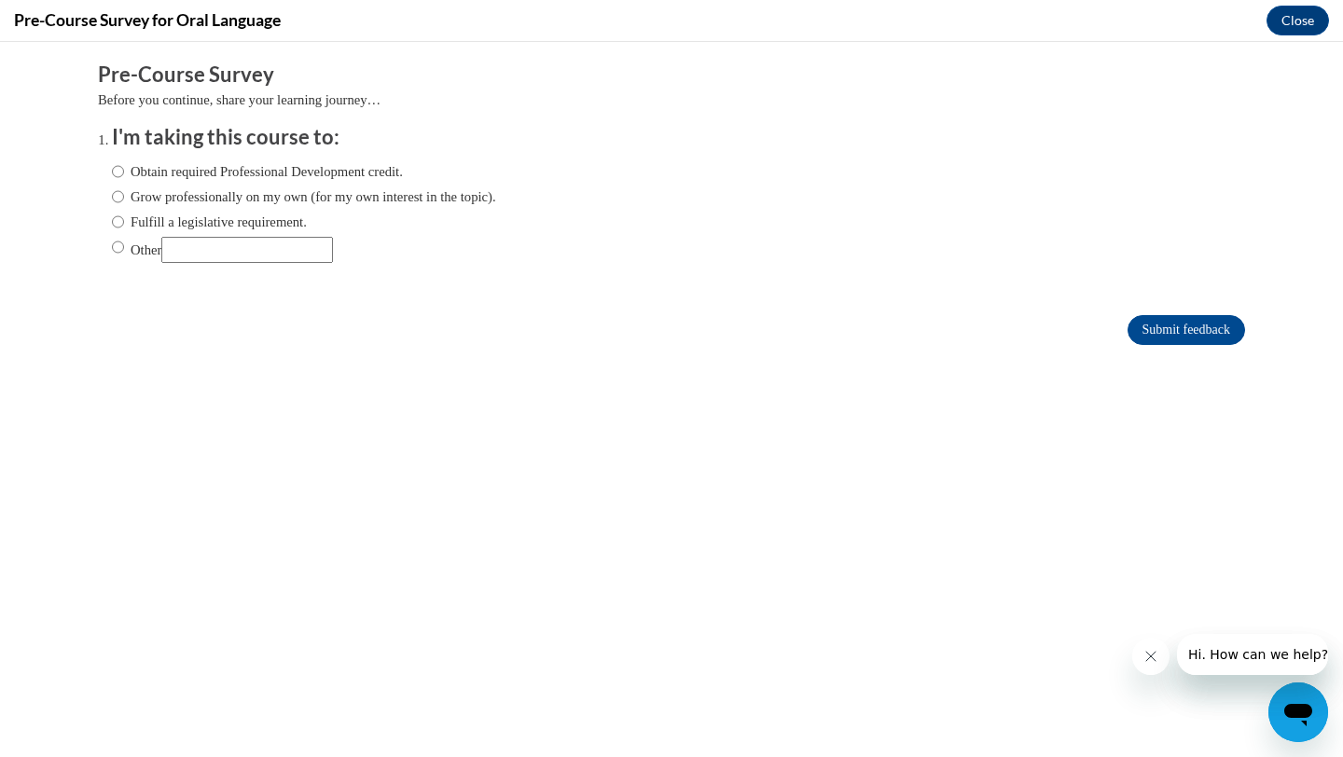
scroll to position [0, 0]
click at [112, 175] on input "Obtain required Professional Development credit." at bounding box center [118, 171] width 12 height 21
radio input "true"
click at [1161, 317] on input "Submit feedback" at bounding box center [1185, 330] width 117 height 30
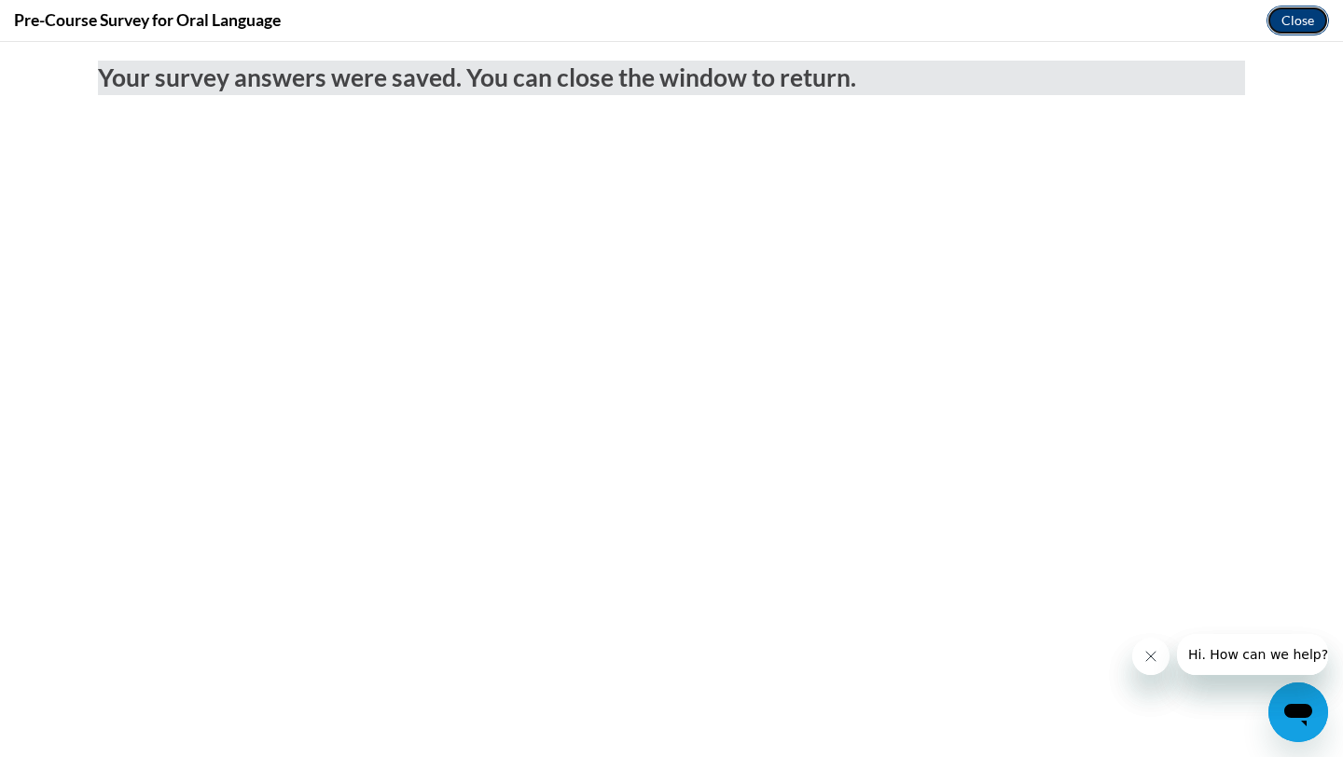
click at [1271, 23] on button "Close" at bounding box center [1297, 21] width 62 height 30
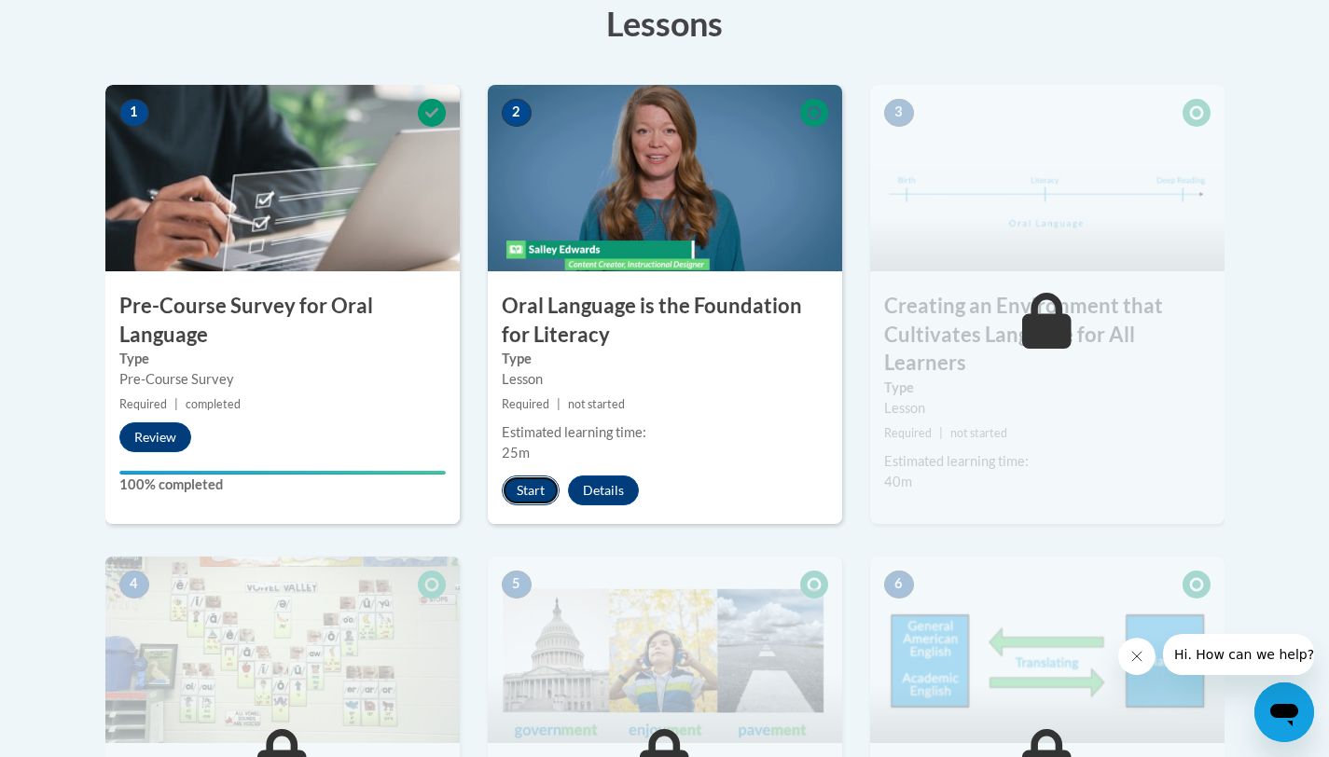
click at [531, 492] on button "Start" at bounding box center [531, 490] width 58 height 30
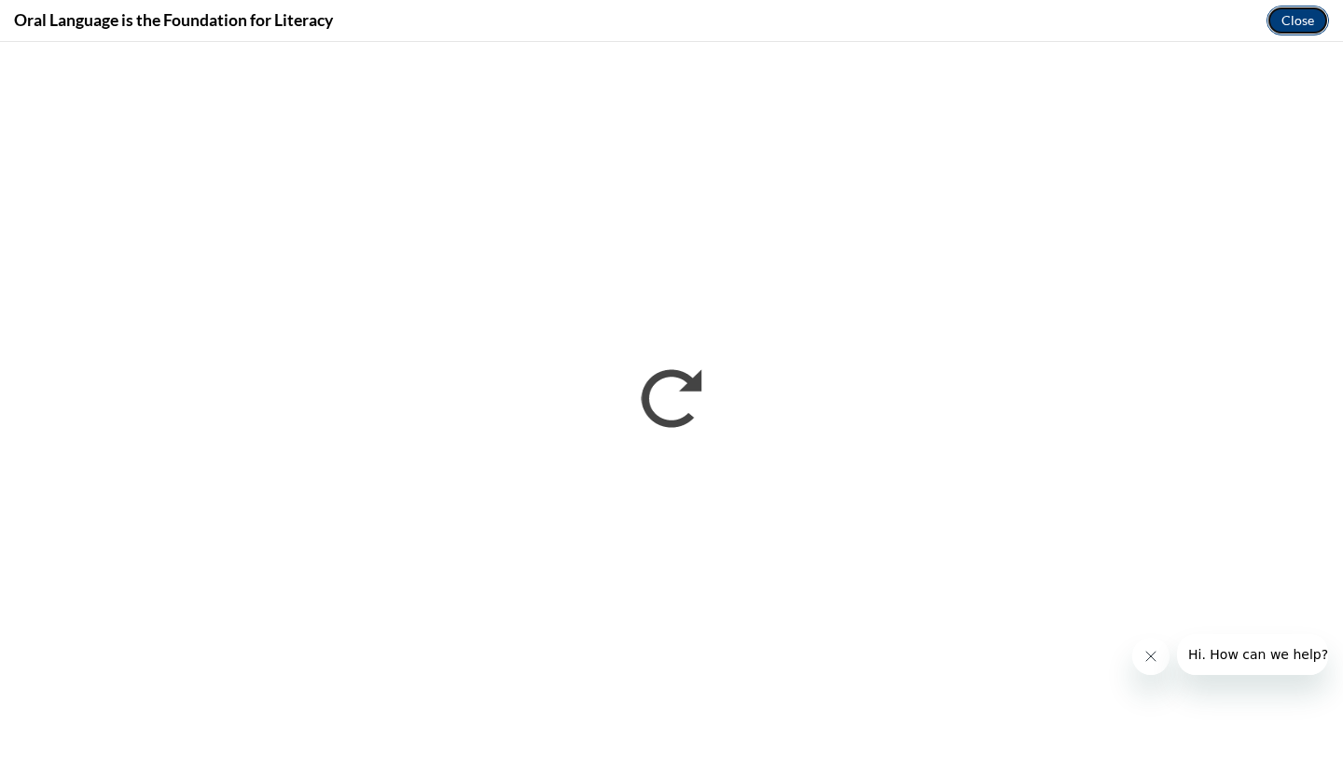
click at [1305, 13] on button "Close" at bounding box center [1297, 21] width 62 height 30
